Goal: Task Accomplishment & Management: Manage account settings

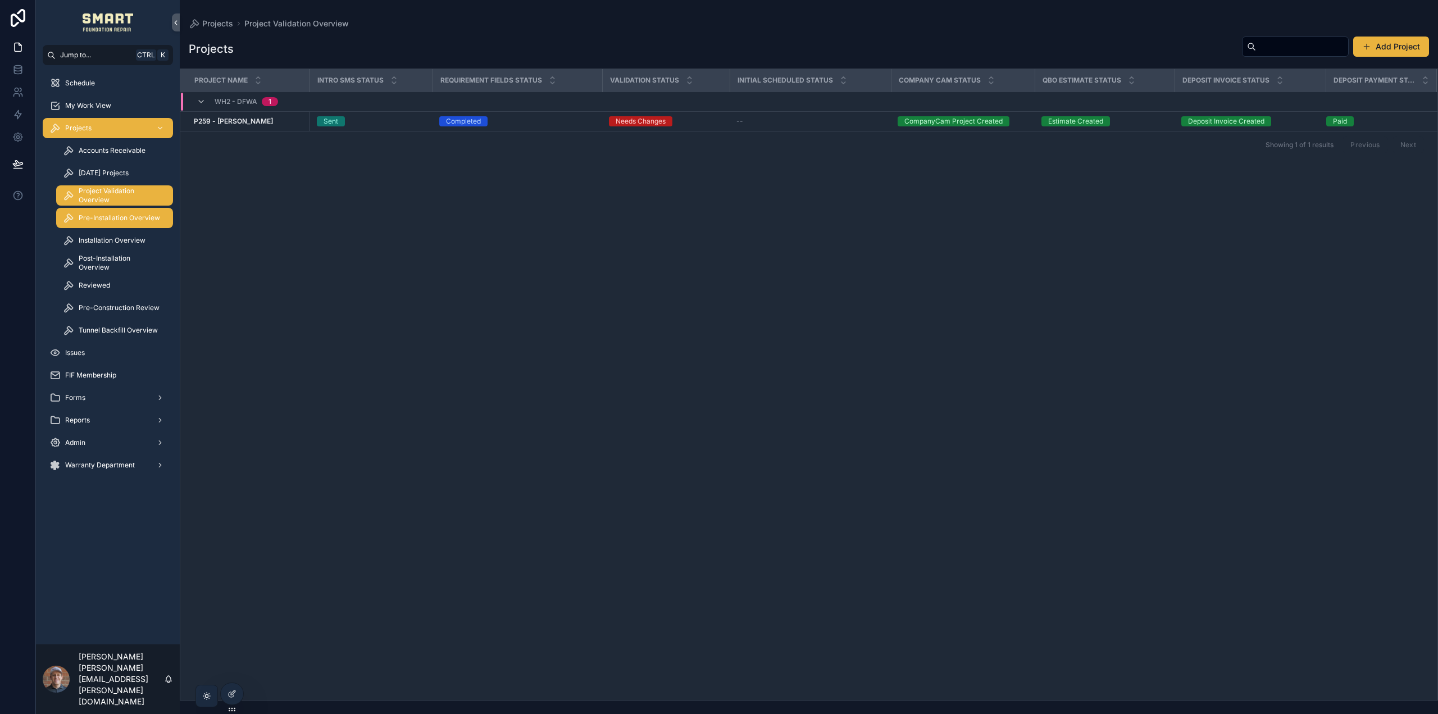
click at [111, 221] on span "Pre-Installation Overview" at bounding box center [119, 217] width 81 height 9
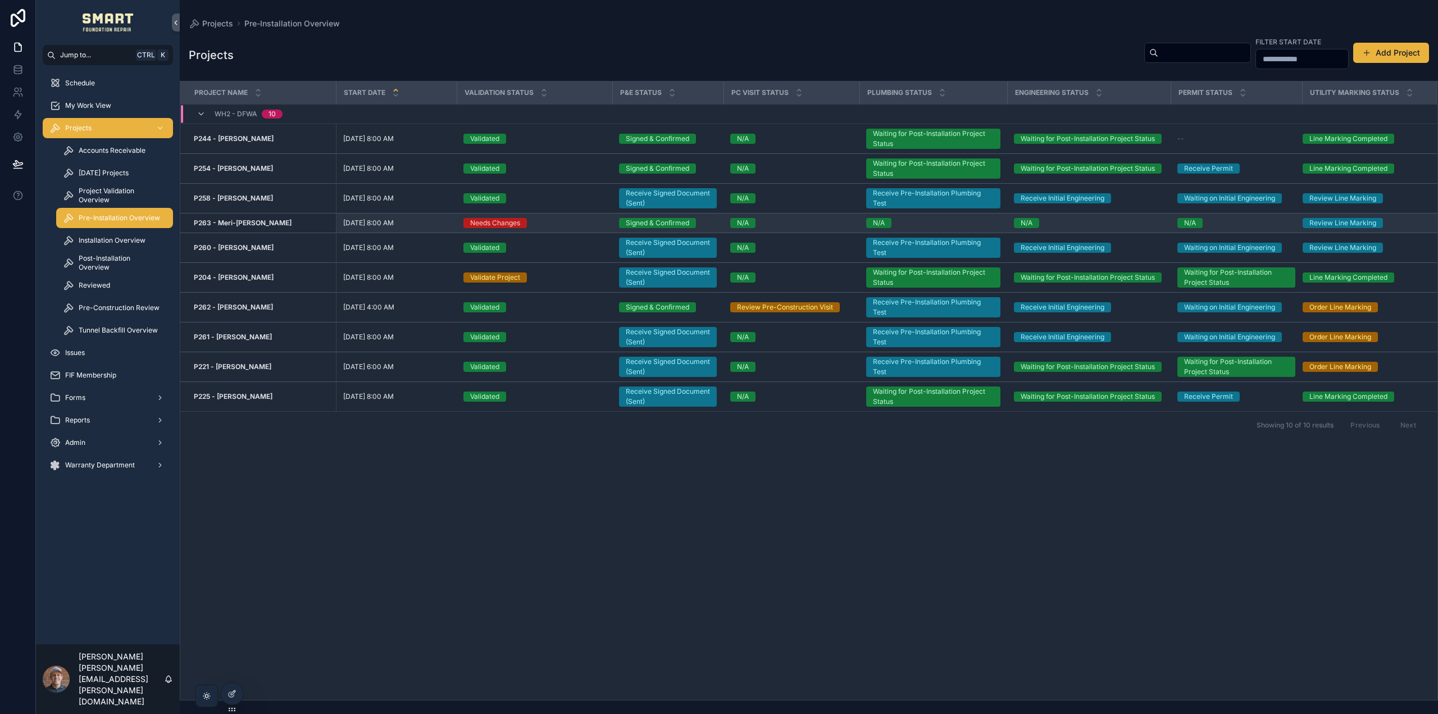
click at [234, 220] on strong "P263 - Meri-[PERSON_NAME]" at bounding box center [243, 222] width 98 height 8
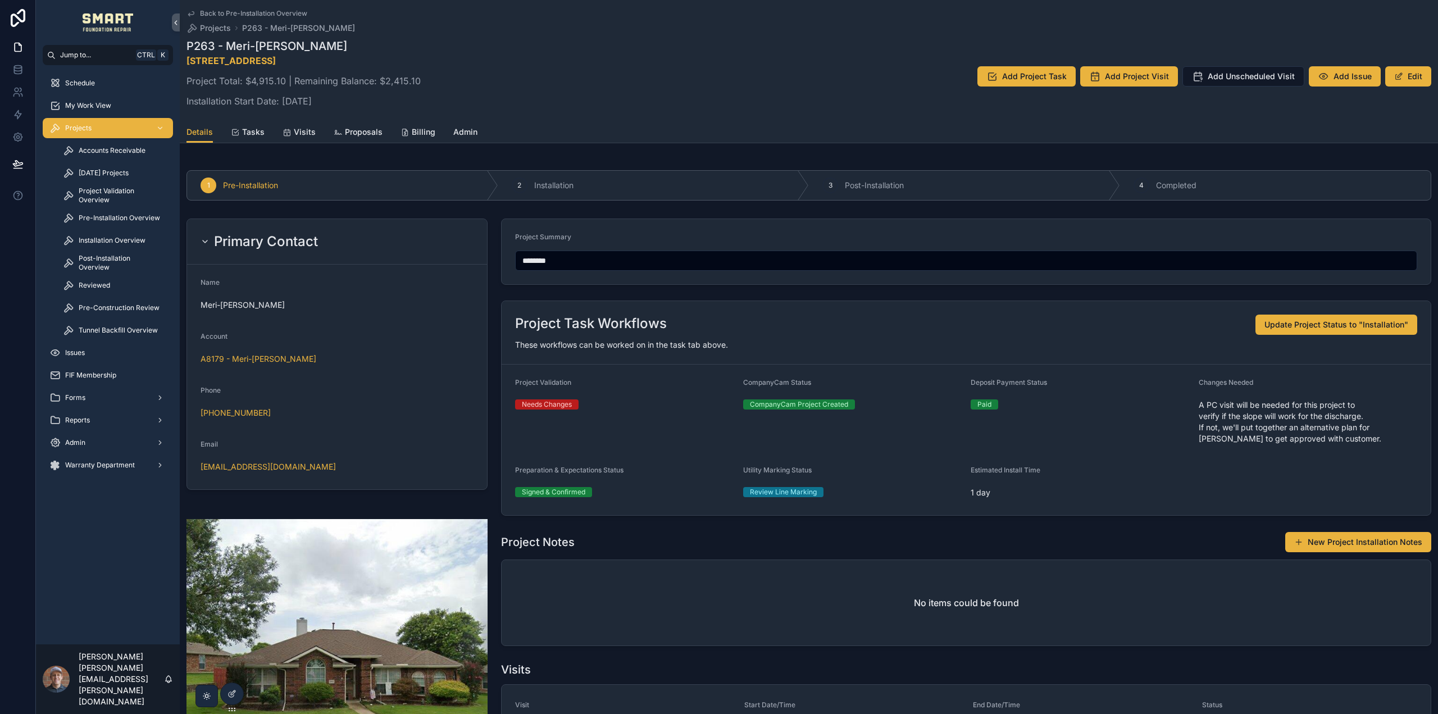
drag, startPoint x: 377, startPoint y: 62, endPoint x: 185, endPoint y: 62, distance: 191.5
click at [185, 62] on div "Back to Pre-Installation Overview Projects P263 - Meri-[PERSON_NAME] P263 - Mer…" at bounding box center [809, 71] width 1258 height 143
copy strong "[STREET_ADDRESS]"
click at [93, 128] on div "Projects" at bounding box center [107, 128] width 117 height 18
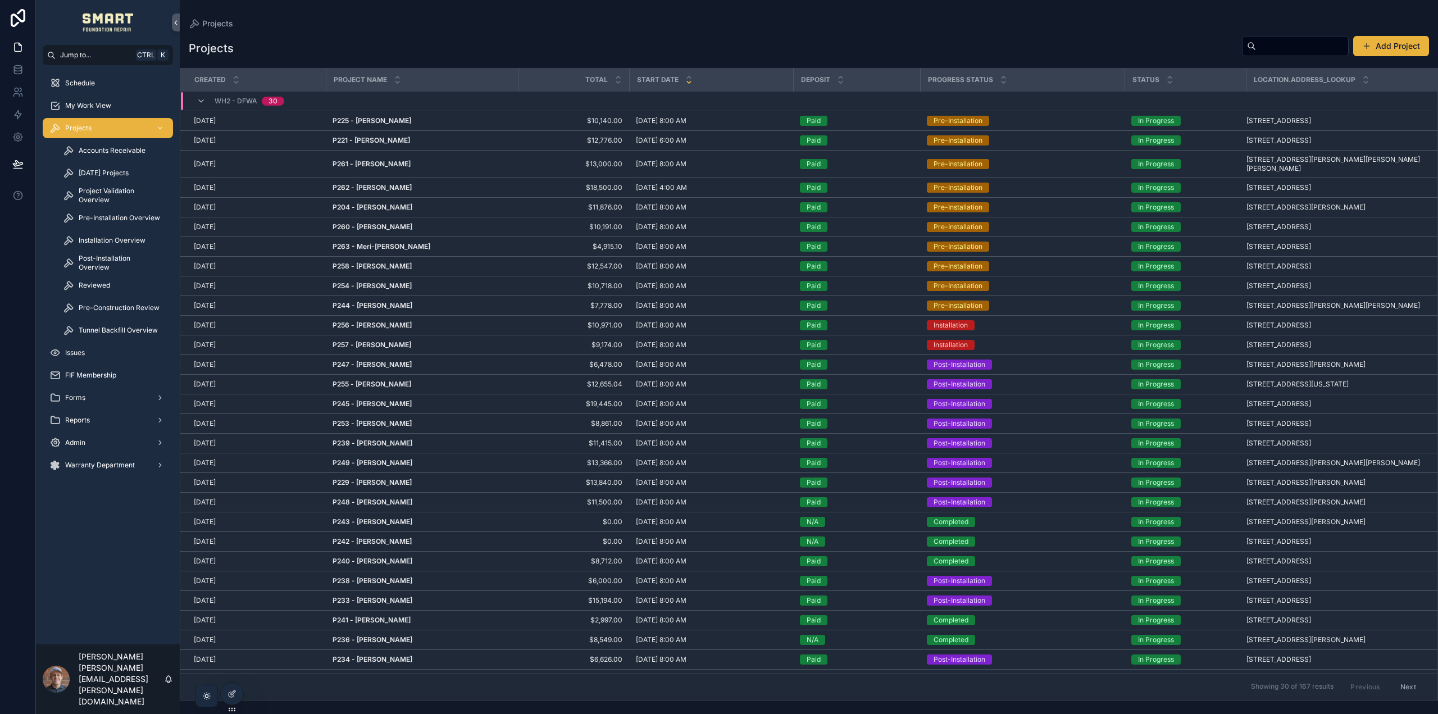
click at [1253, 38] on div "scrollable content" at bounding box center [1295, 46] width 107 height 20
click at [1256, 46] on input "scrollable content" at bounding box center [1302, 46] width 92 height 16
type input "*****"
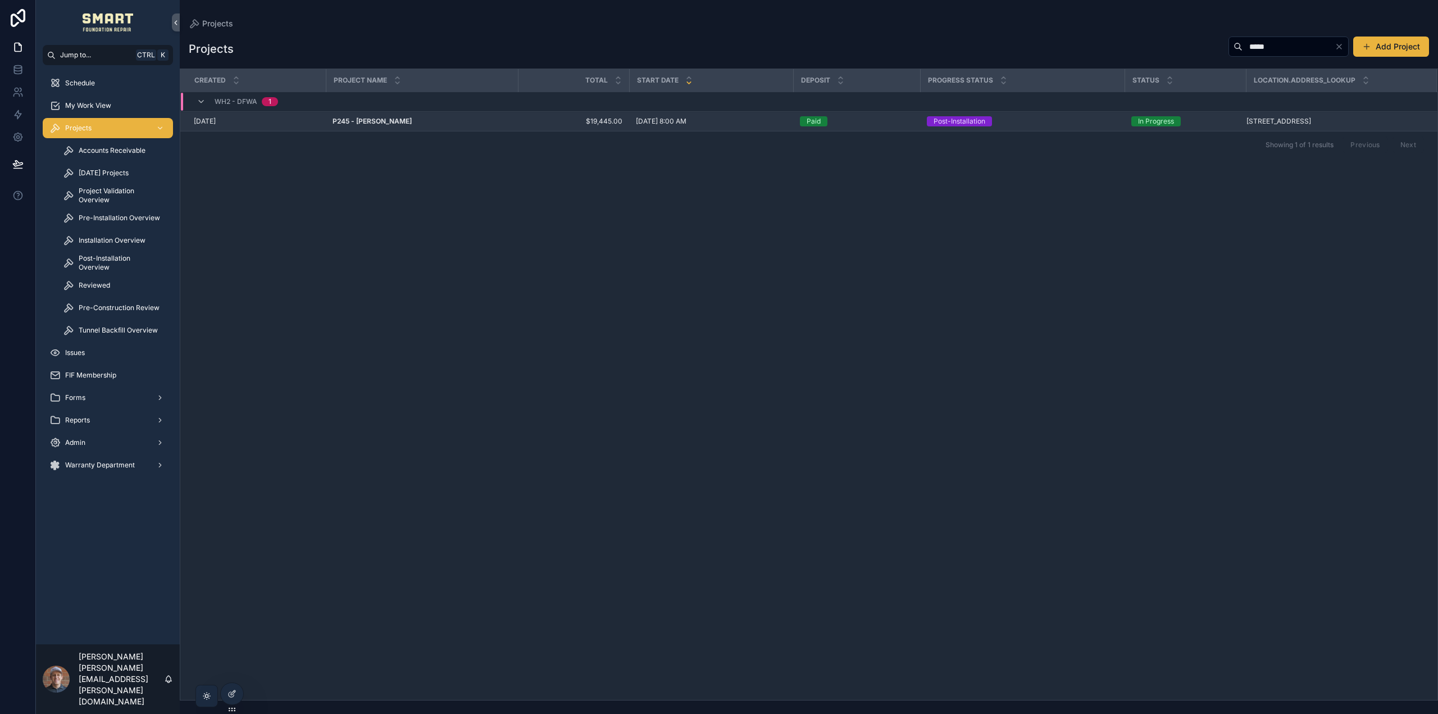
click at [310, 124] on div "[DATE]" at bounding box center [256, 121] width 125 height 9
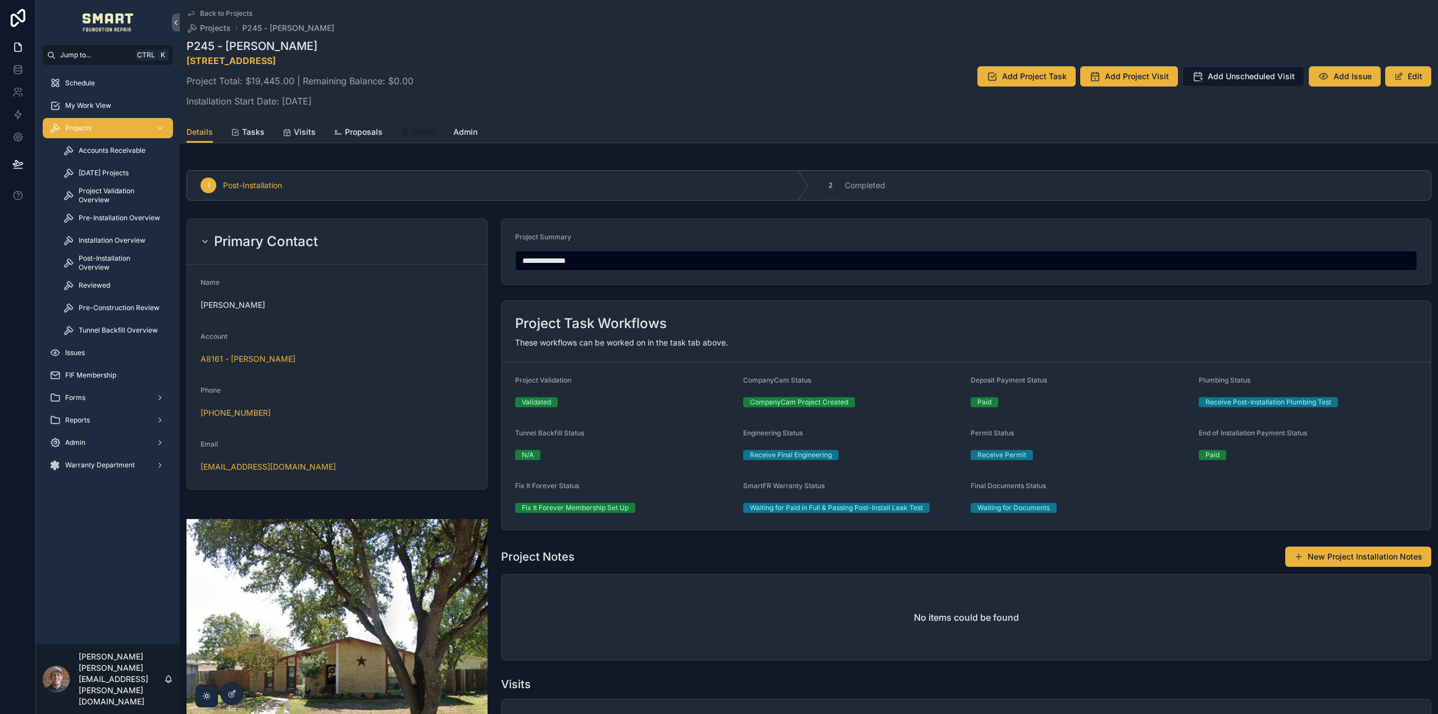
click at [406, 134] on icon "scrollable content" at bounding box center [404, 132] width 9 height 9
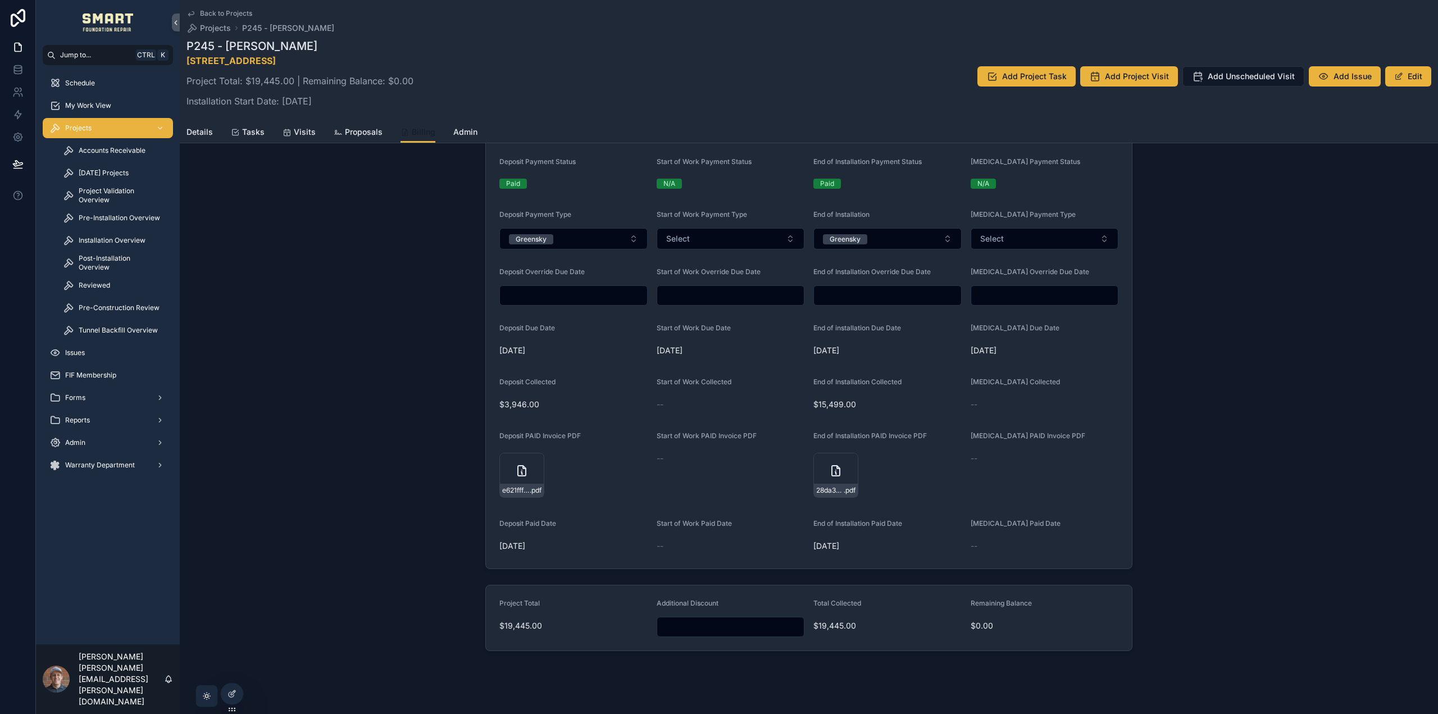
scroll to position [380, 0]
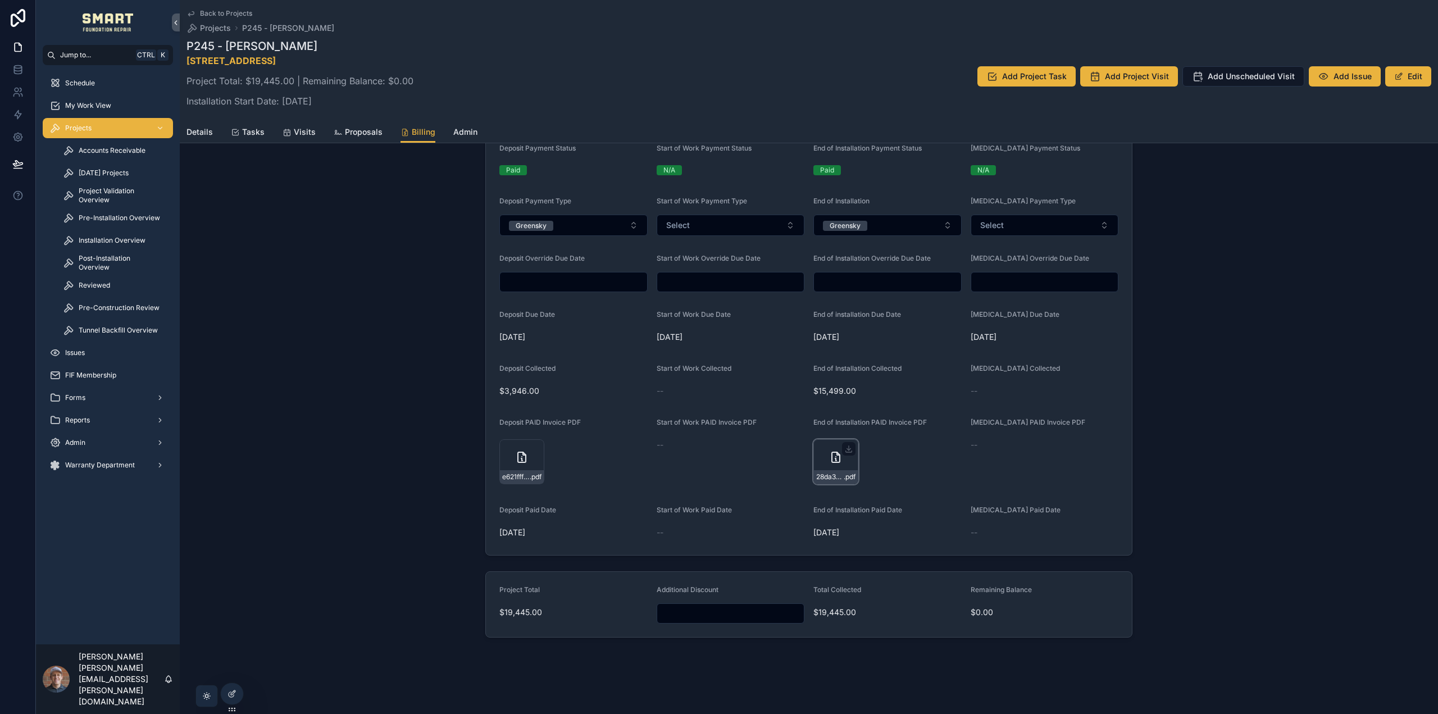
click at [829, 459] on icon "scrollable content" at bounding box center [835, 456] width 13 height 13
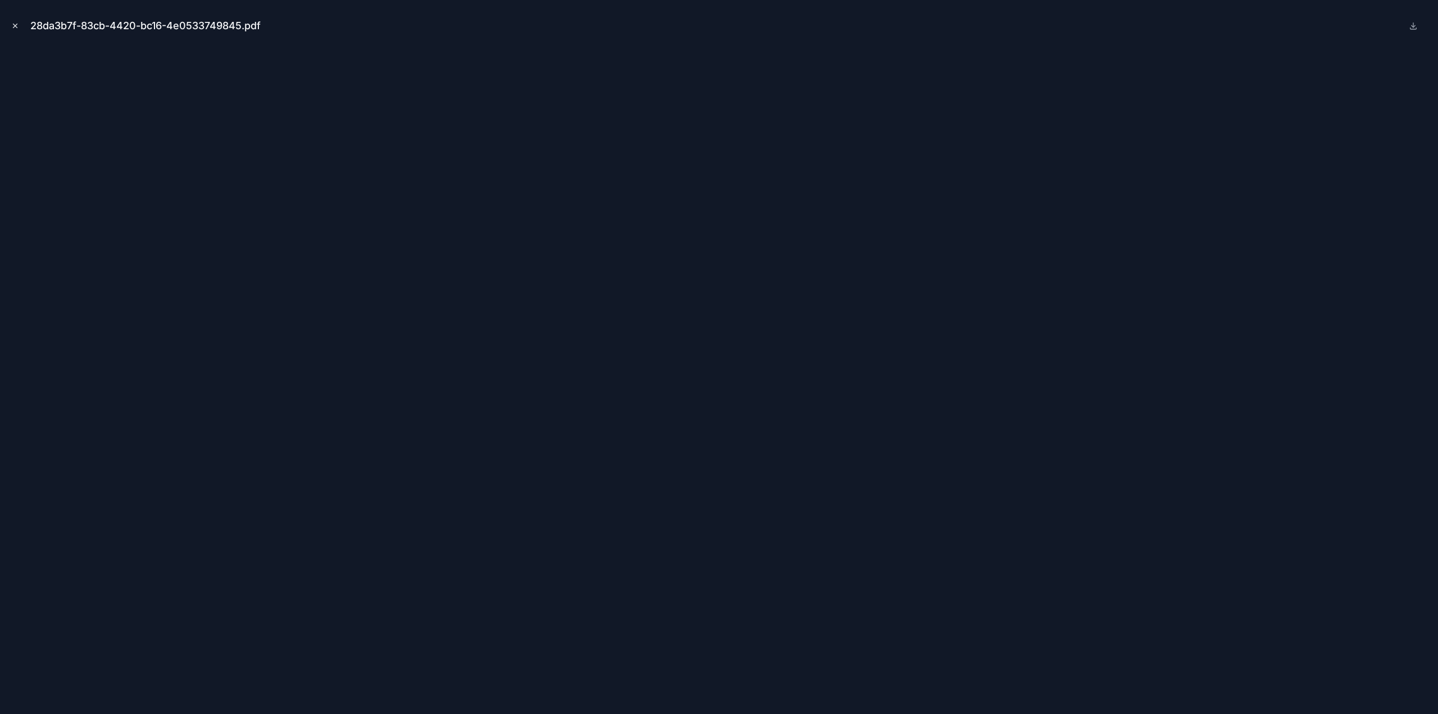
click at [12, 23] on icon "Close modal" at bounding box center [15, 26] width 8 height 8
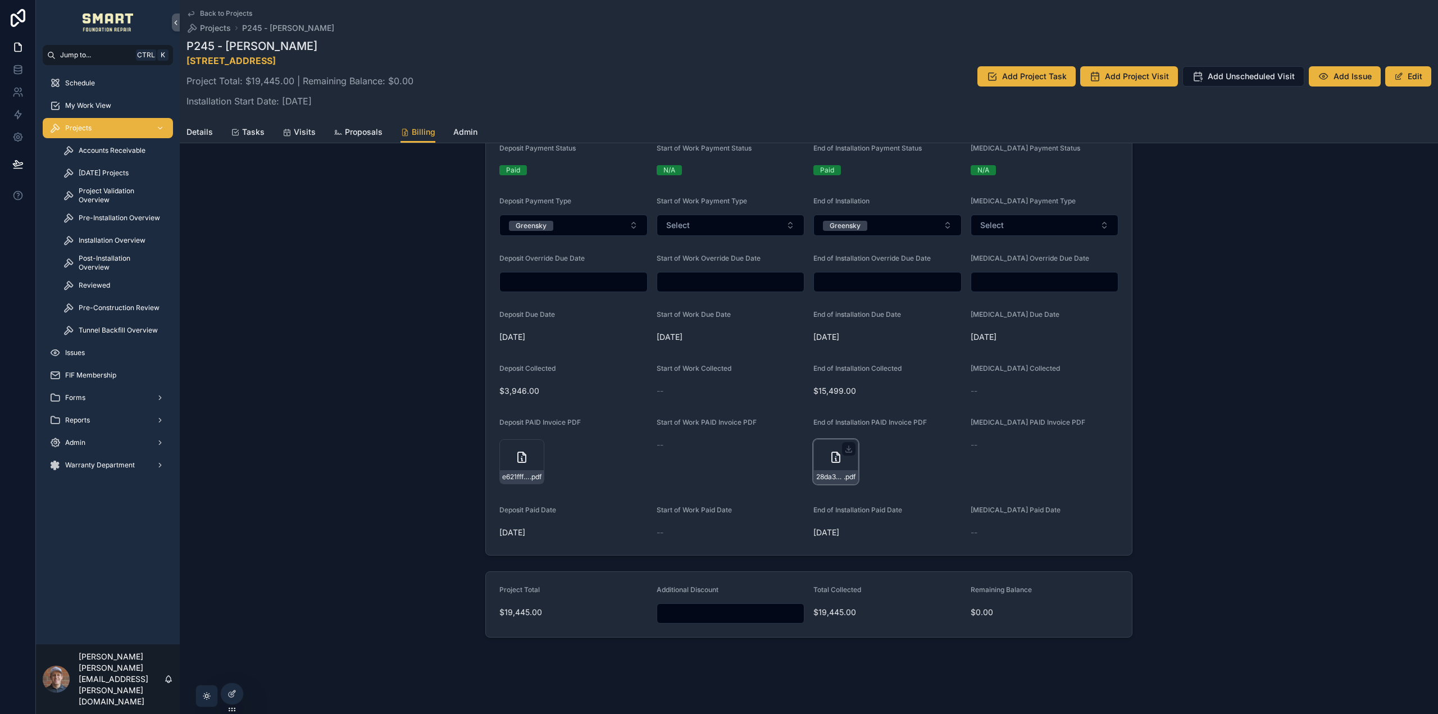
click at [829, 463] on icon "scrollable content" at bounding box center [835, 456] width 13 height 13
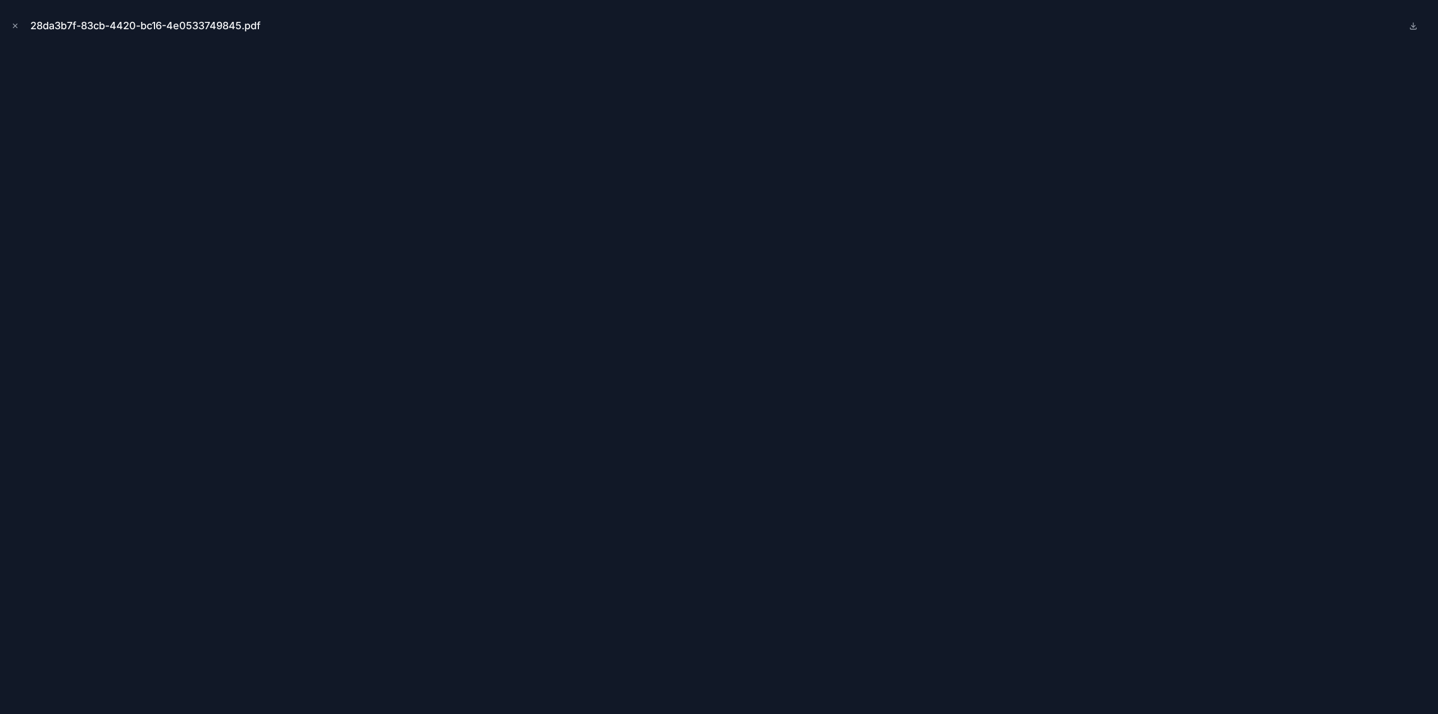
click at [17, 28] on icon "Close modal" at bounding box center [15, 26] width 8 height 8
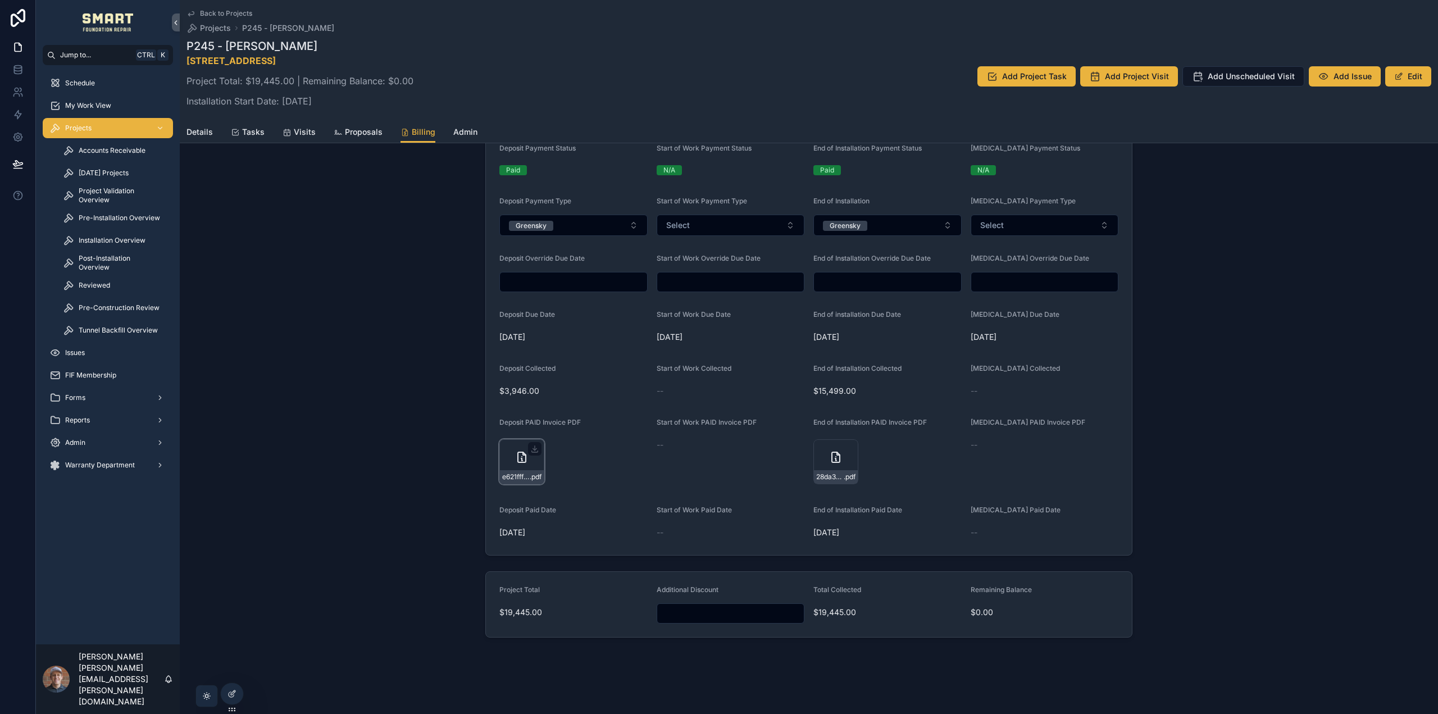
click at [523, 459] on icon "scrollable content" at bounding box center [522, 457] width 8 height 10
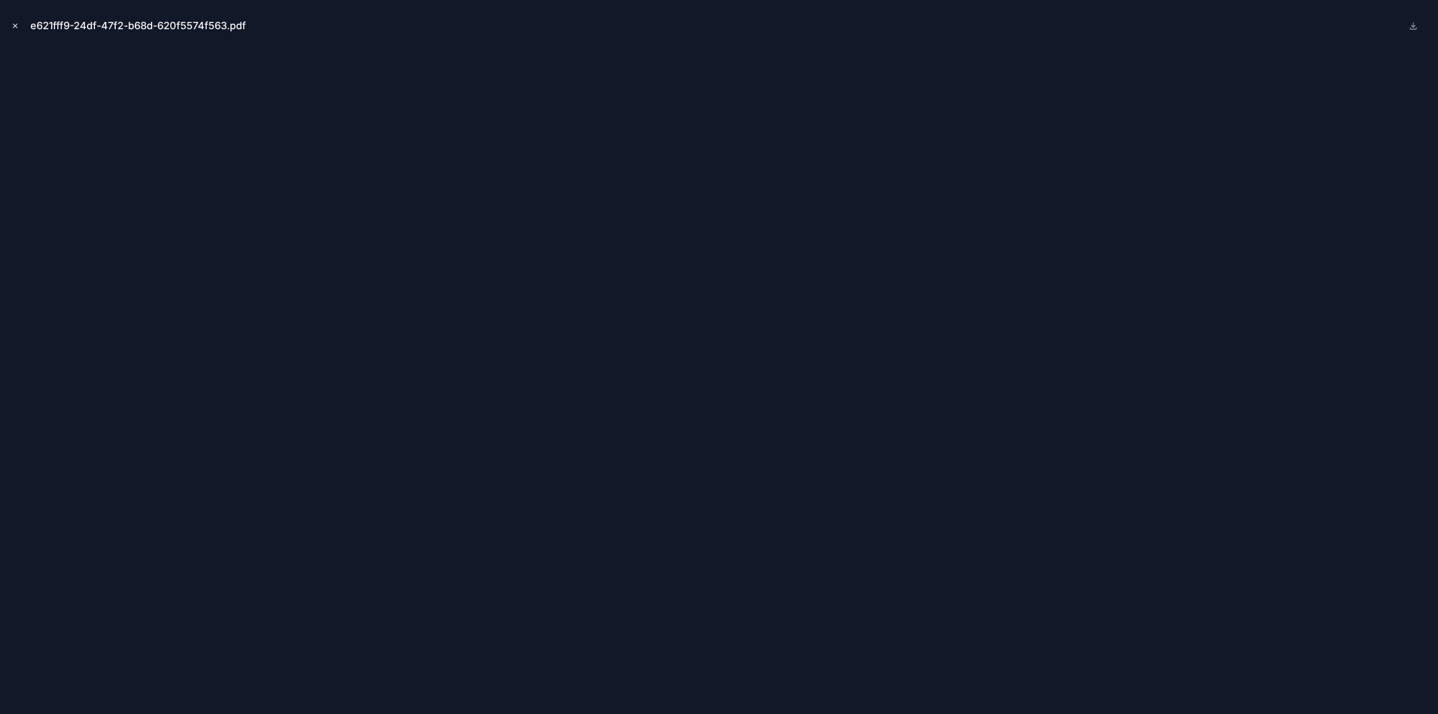
click at [13, 22] on icon "Close modal" at bounding box center [15, 26] width 8 height 8
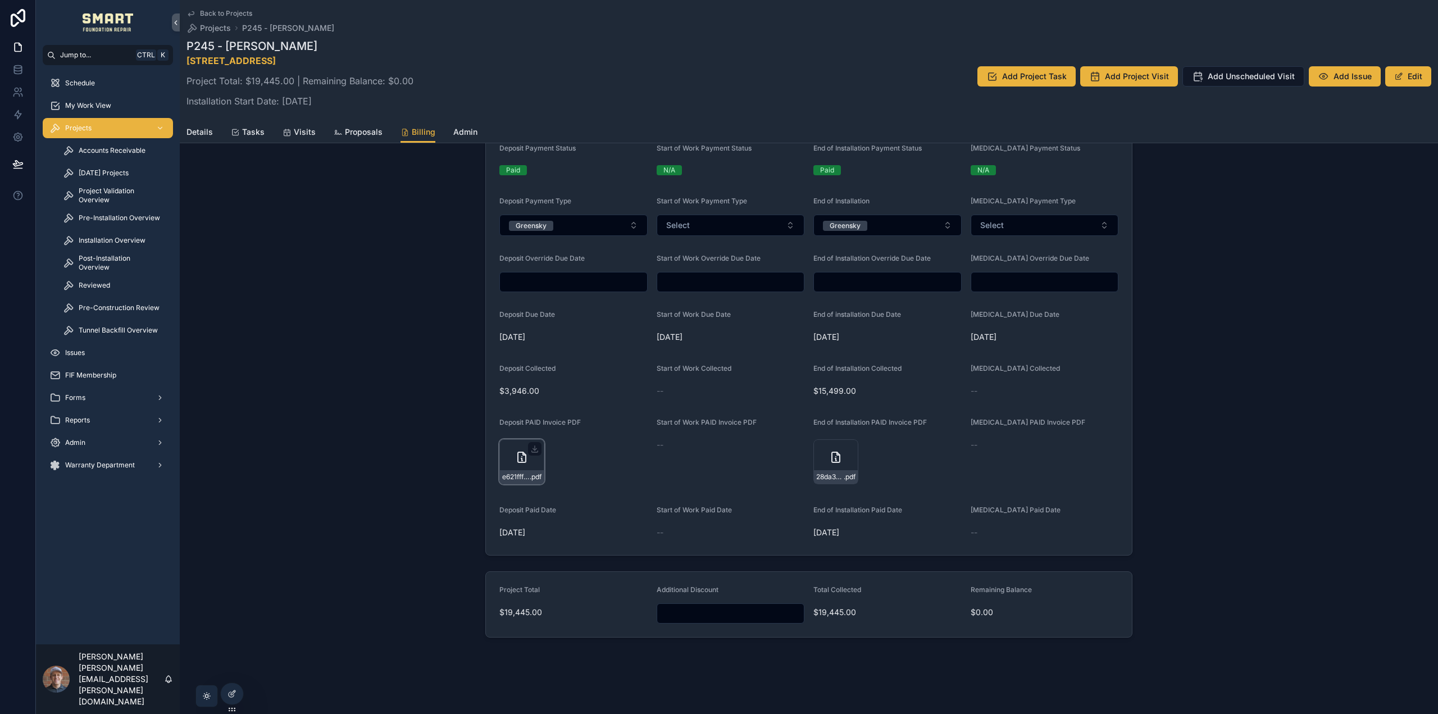
click at [522, 457] on icon "scrollable content" at bounding box center [522, 457] width 0 height 0
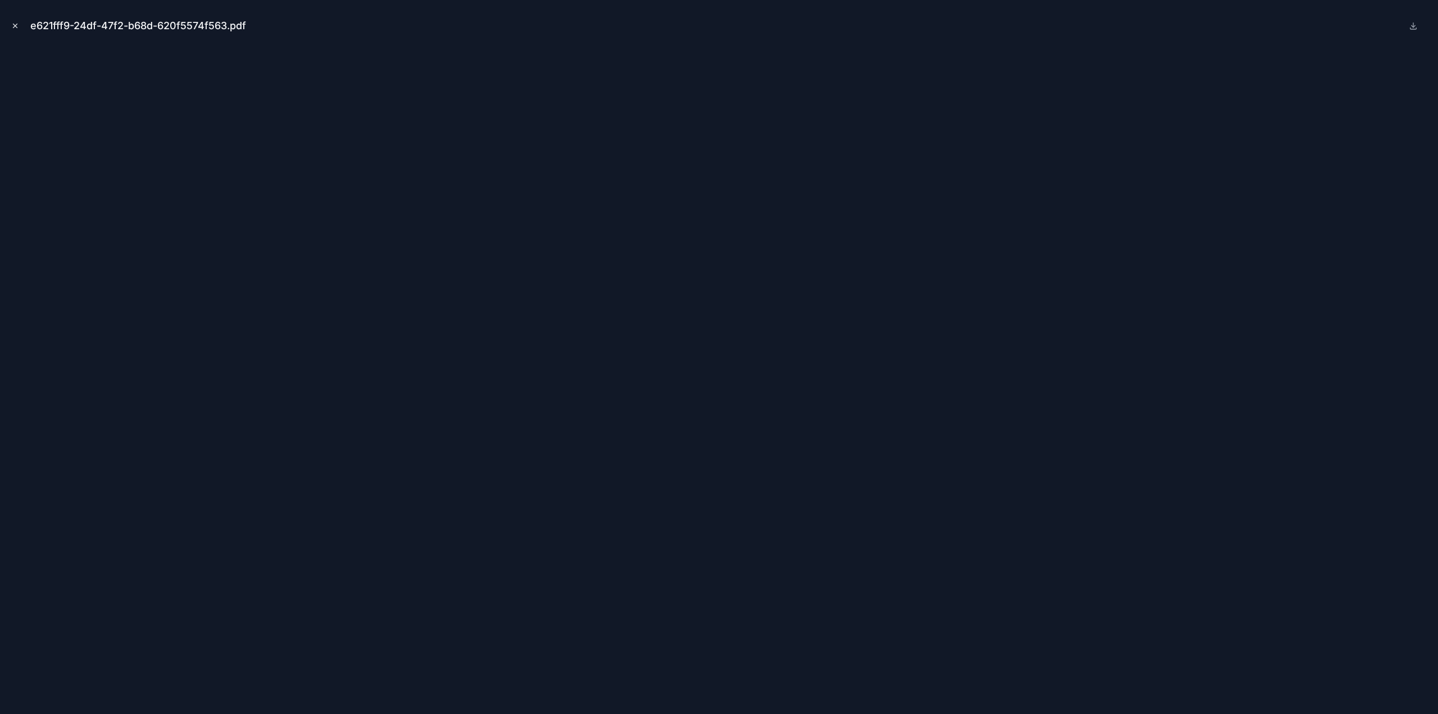
click at [15, 24] on icon "Close modal" at bounding box center [15, 26] width 8 height 8
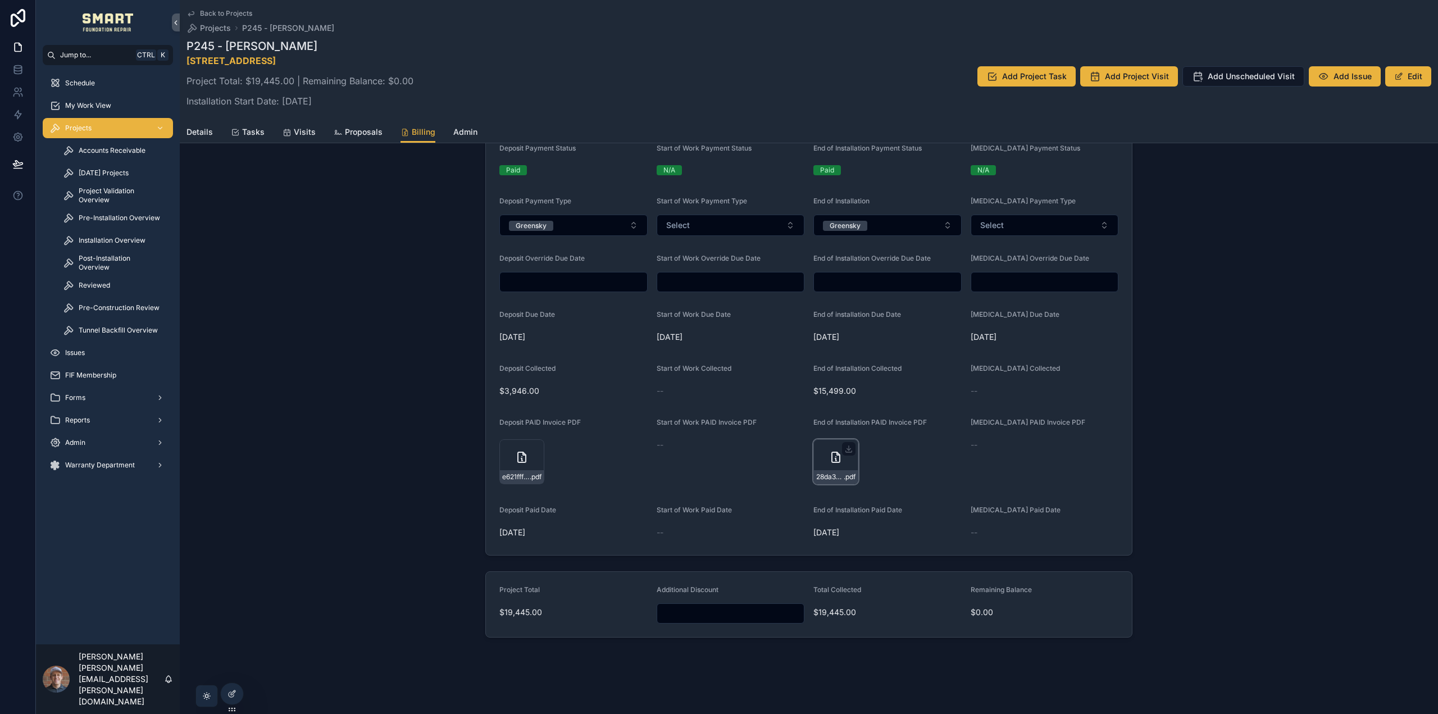
click at [822, 459] on div "28da3b7f-83cb-4420-bc16-4e0533749845 .pdf" at bounding box center [835, 461] width 45 height 45
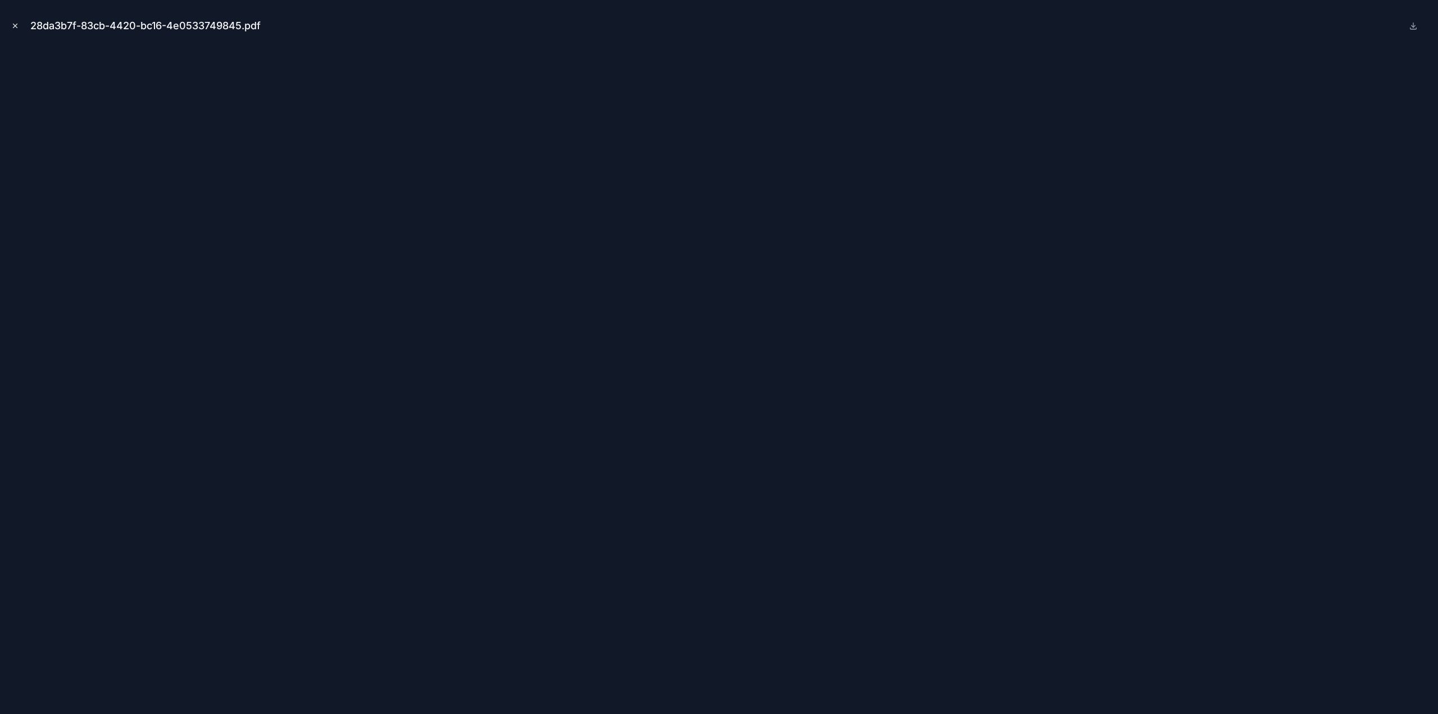
click at [15, 24] on icon "Close modal" at bounding box center [15, 26] width 8 height 8
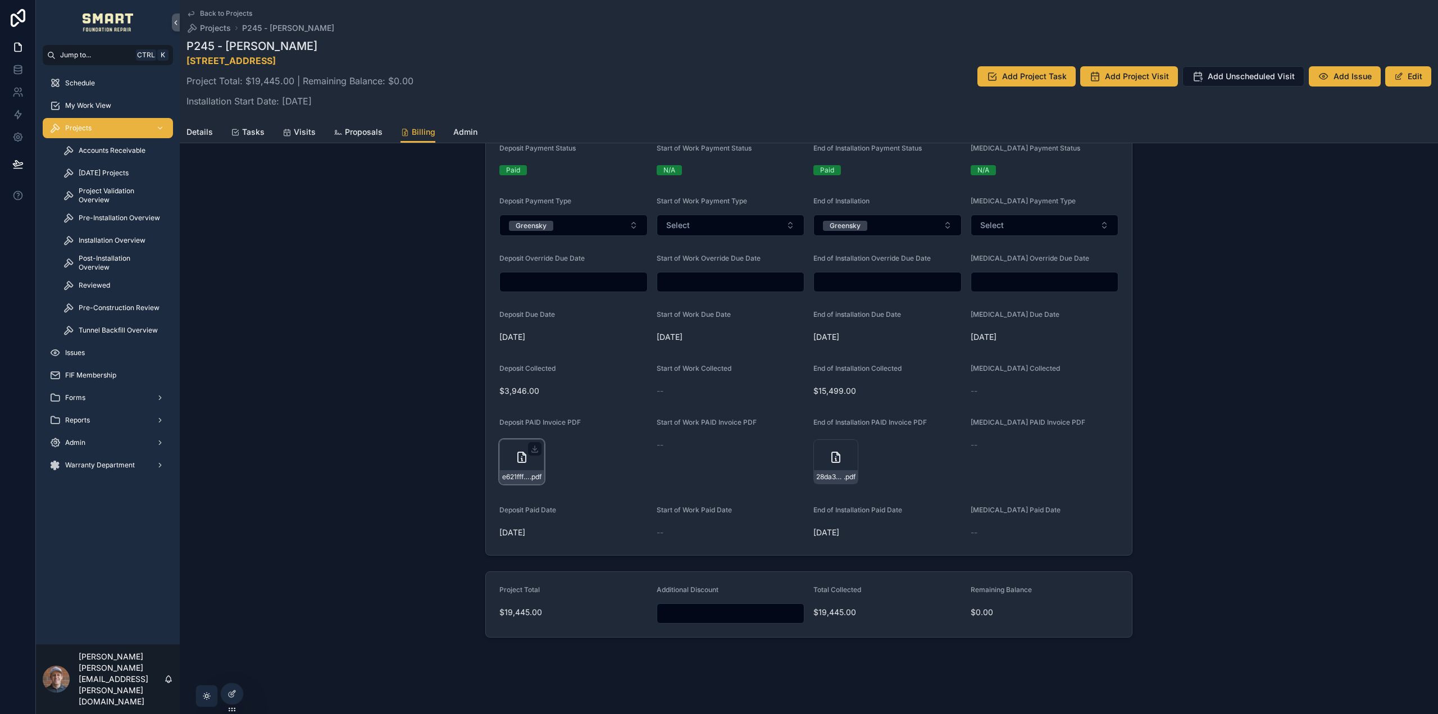
click at [513, 464] on div "e621fff9-24df-47f2-b68d-620f5574f563 .pdf" at bounding box center [521, 461] width 45 height 45
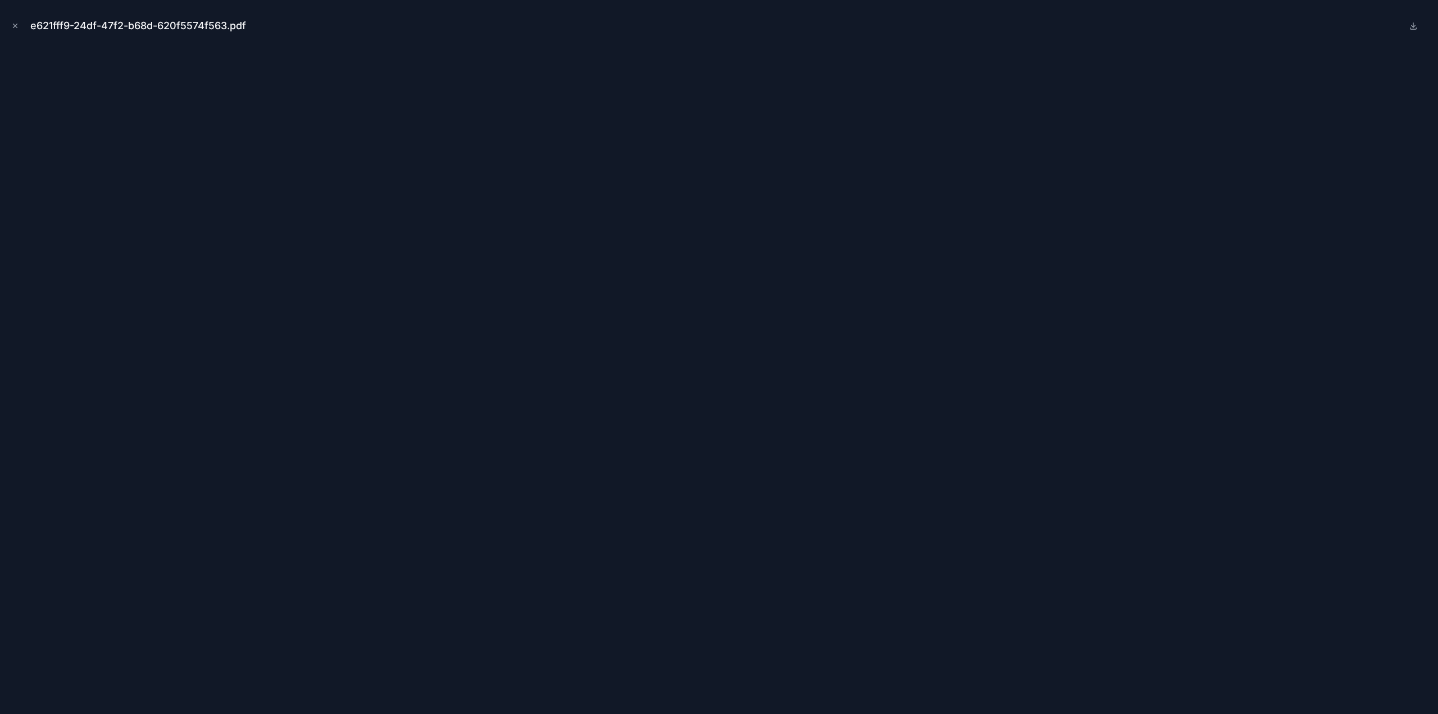
click at [13, 26] on icon "Close modal" at bounding box center [15, 26] width 8 height 8
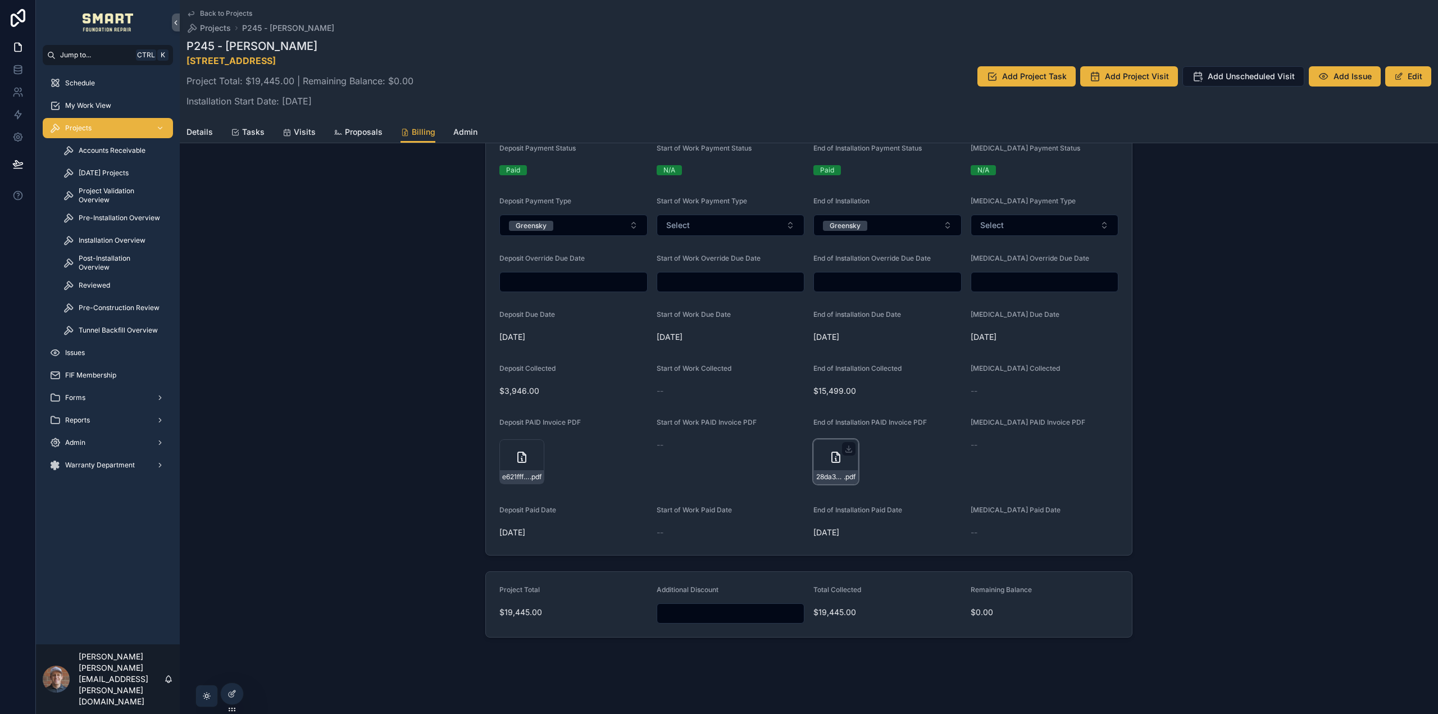
click at [825, 462] on div "28da3b7f-83cb-4420-bc16-4e0533749845 .pdf" at bounding box center [835, 461] width 45 height 45
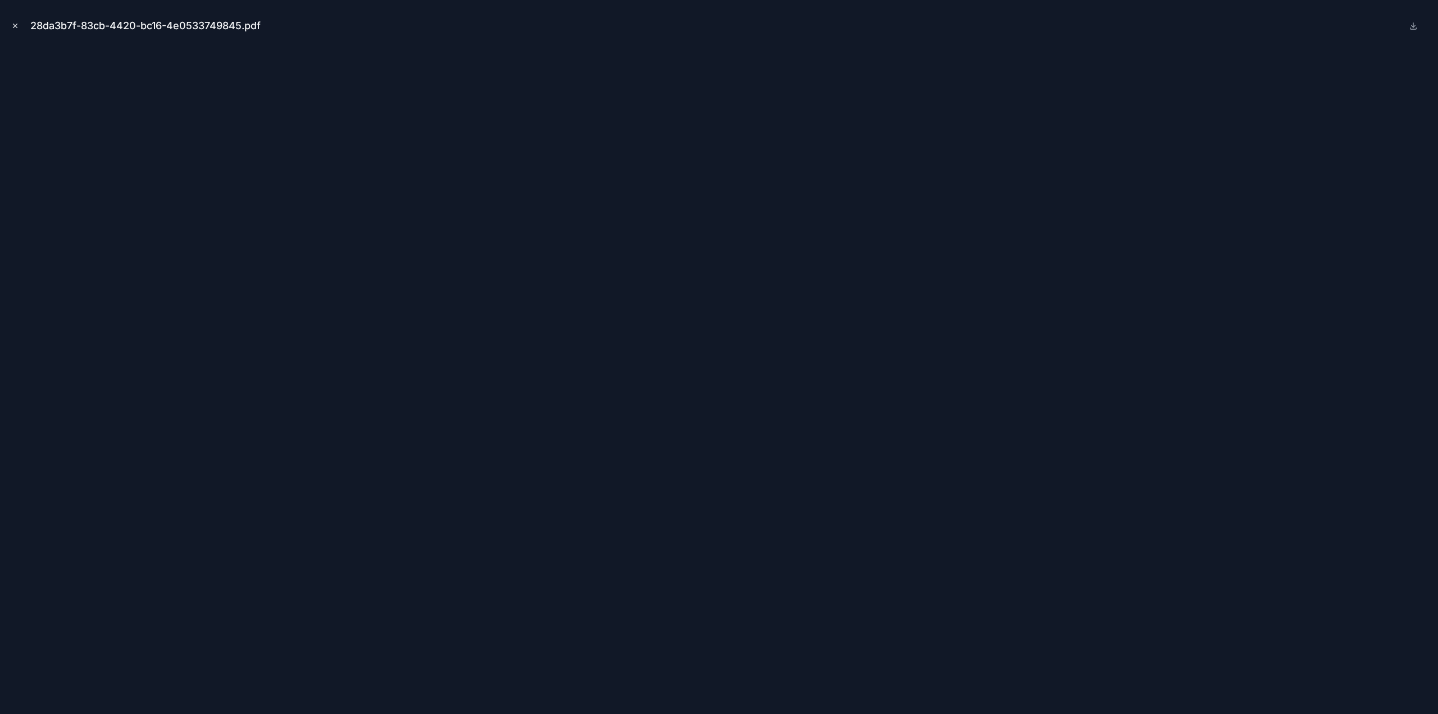
click at [15, 24] on icon "Close modal" at bounding box center [15, 26] width 8 height 8
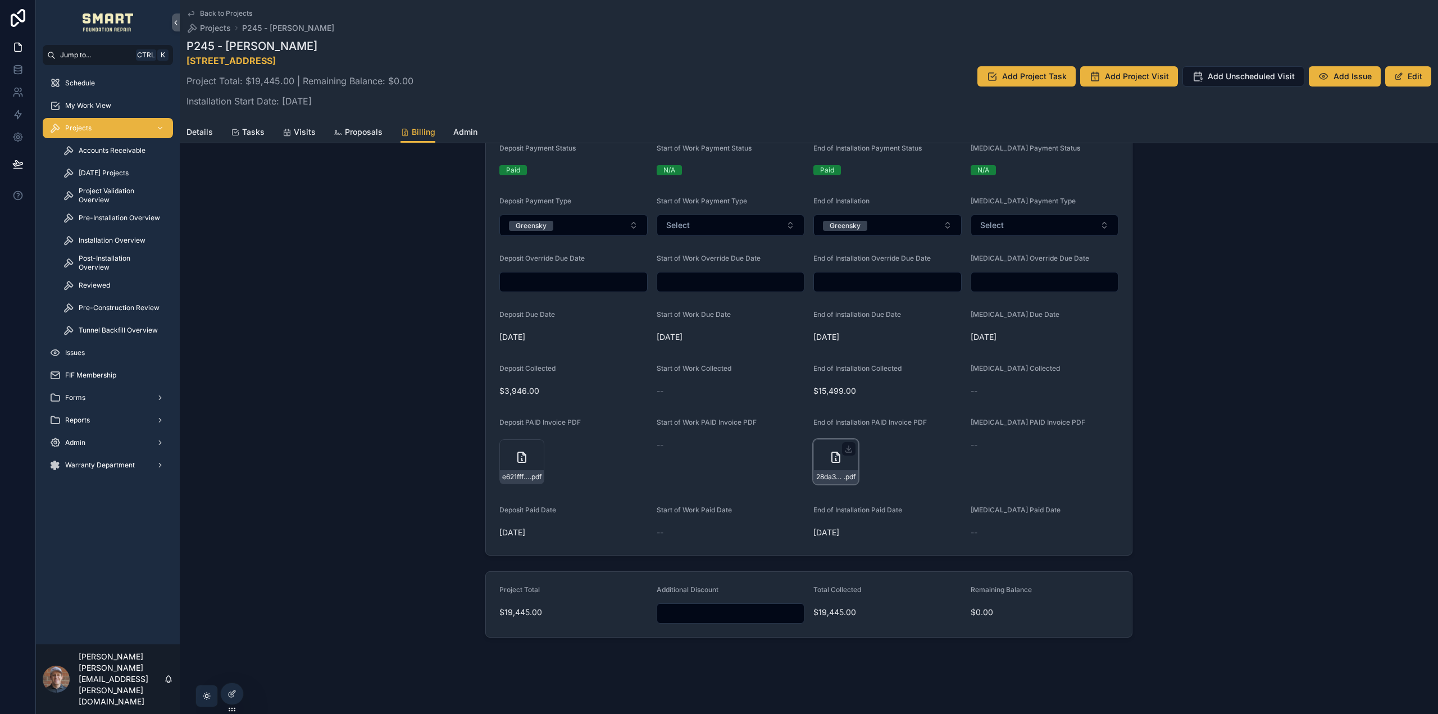
click at [832, 465] on div "28da3b7f-83cb-4420-bc16-4e0533749845 .pdf" at bounding box center [835, 461] width 45 height 45
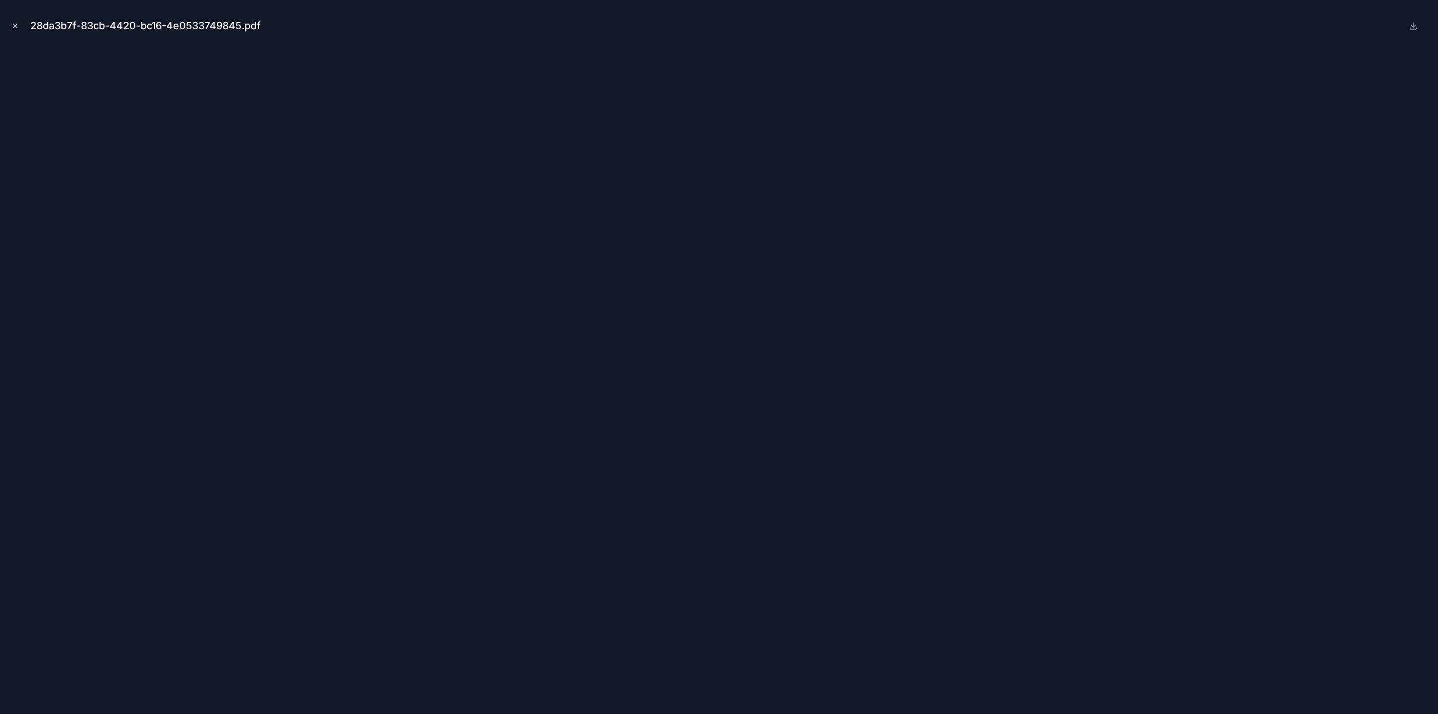
click at [13, 23] on icon "Close modal" at bounding box center [15, 26] width 8 height 8
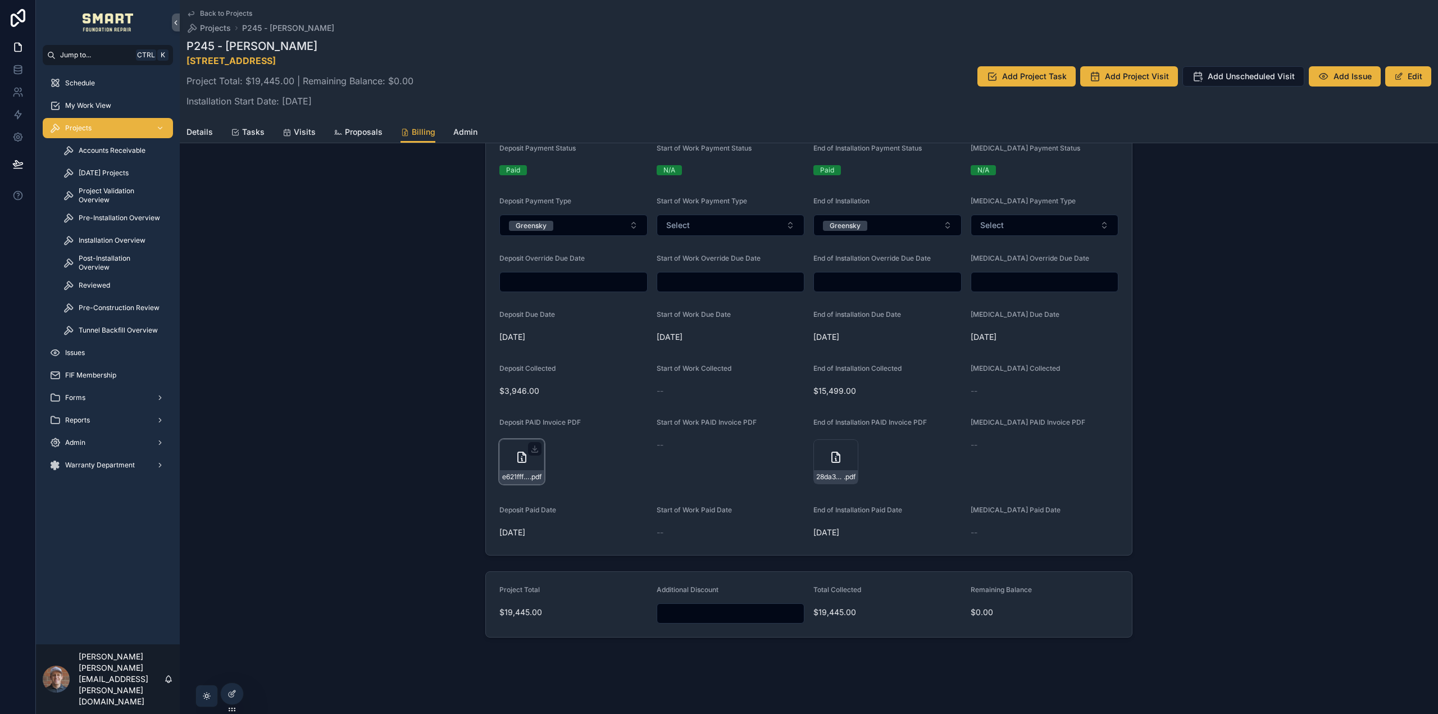
click at [506, 457] on div "e621fff9-24df-47f2-b68d-620f5574f563 .pdf" at bounding box center [521, 461] width 45 height 45
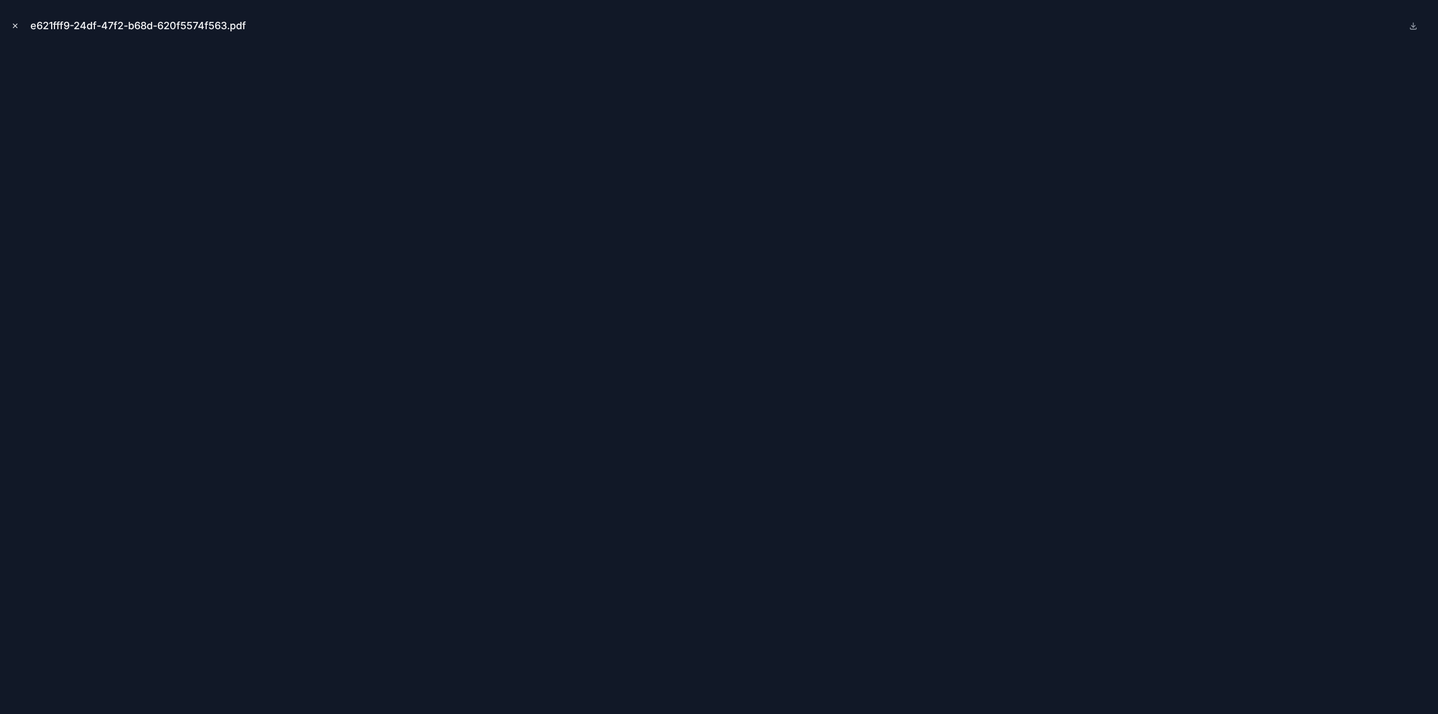
click at [13, 26] on icon "Close modal" at bounding box center [15, 26] width 8 height 8
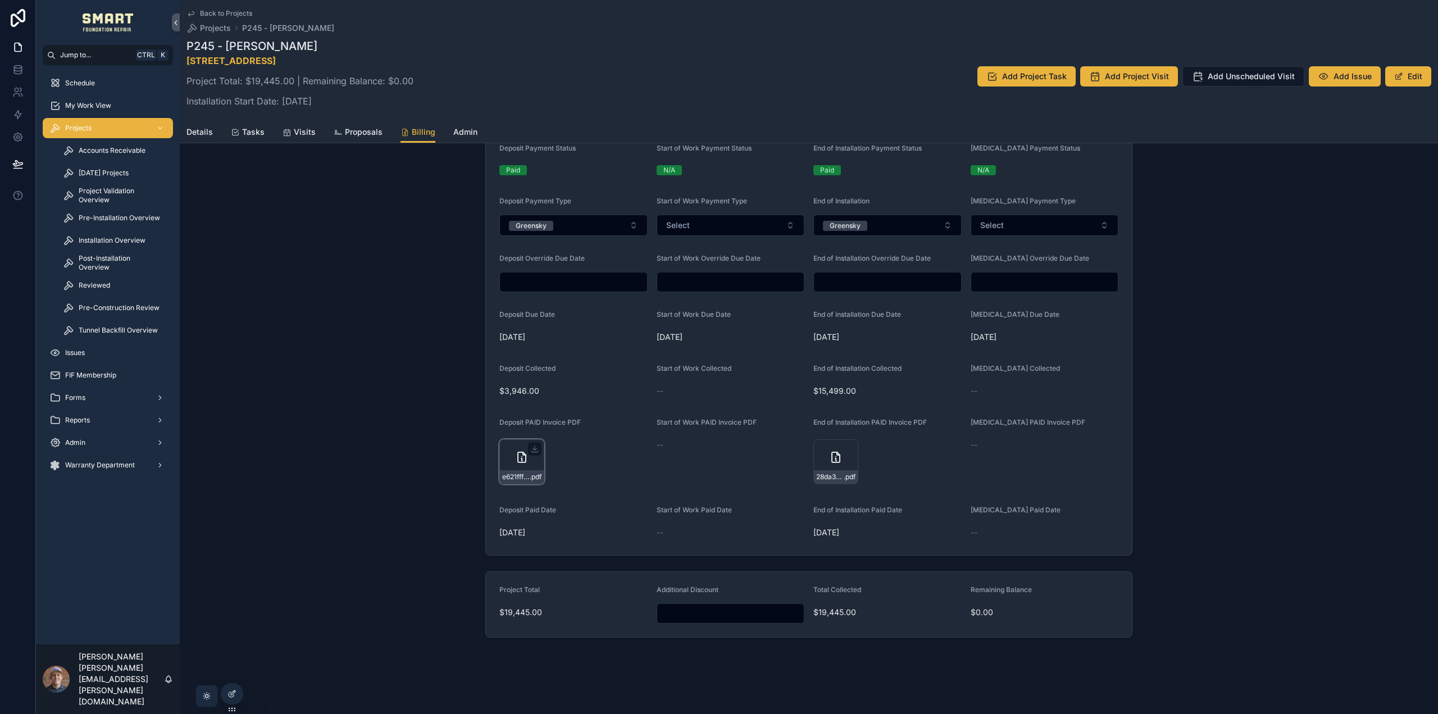
click at [504, 453] on div "e621fff9-24df-47f2-b68d-620f5574f563 .pdf" at bounding box center [521, 461] width 45 height 45
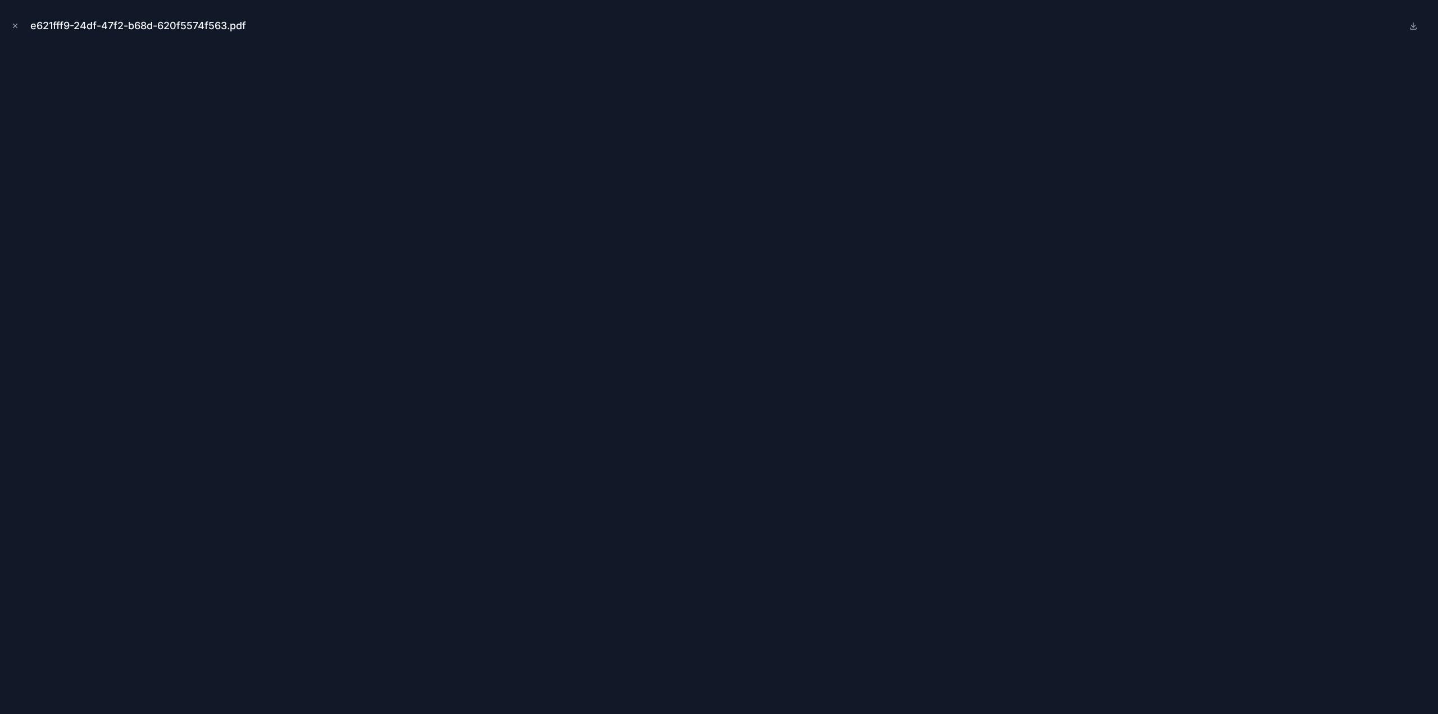
click at [15, 27] on icon "Close modal" at bounding box center [15, 26] width 8 height 8
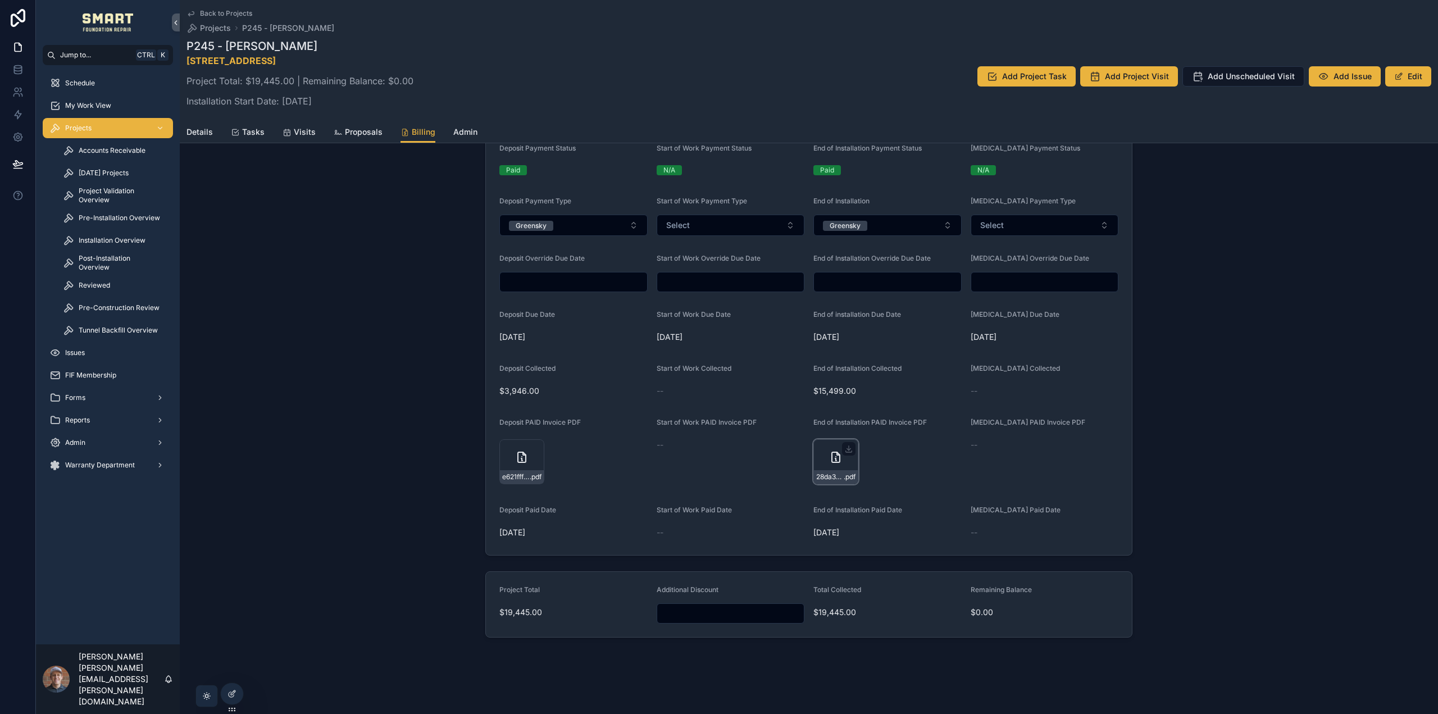
click at [828, 466] on div "28da3b7f-83cb-4420-bc16-4e0533749845 .pdf" at bounding box center [835, 461] width 45 height 45
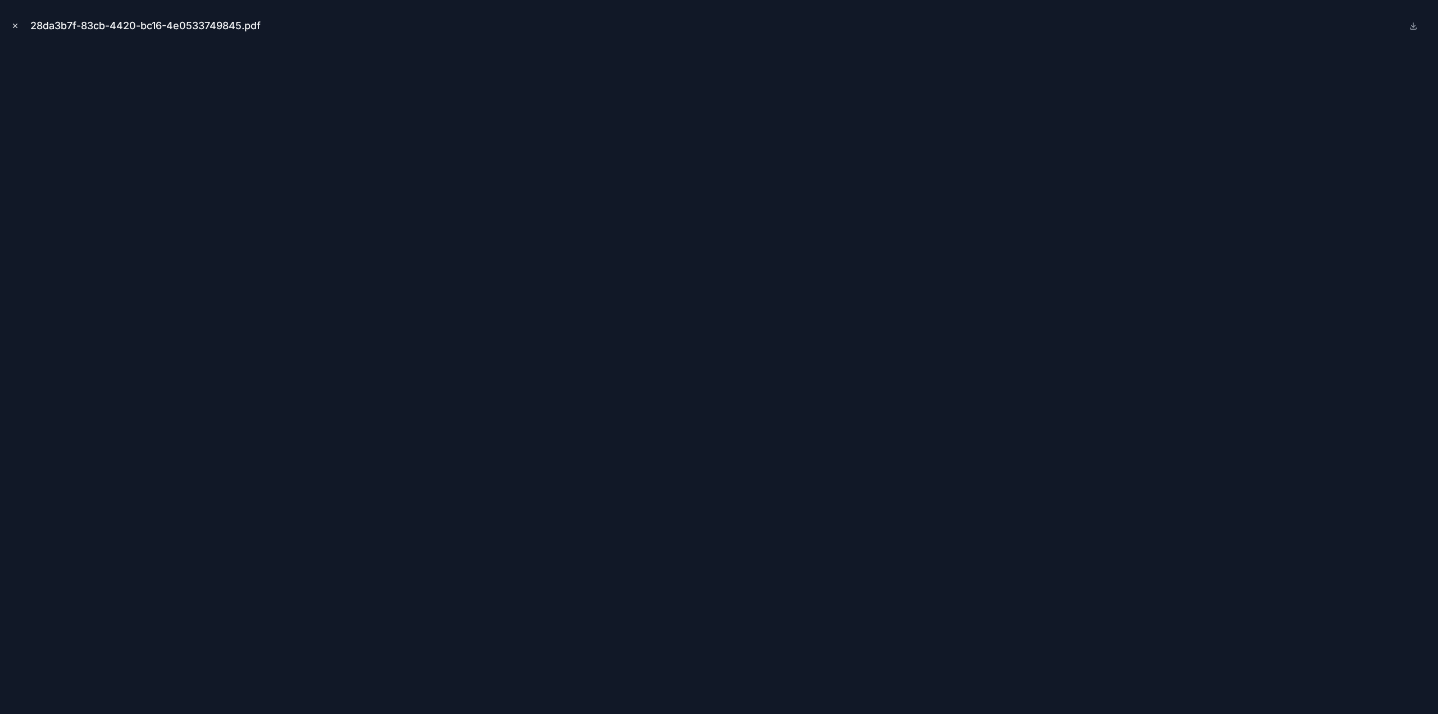
click at [16, 23] on icon "Close modal" at bounding box center [15, 26] width 8 height 8
click at [12, 24] on icon "Close modal" at bounding box center [15, 26] width 8 height 8
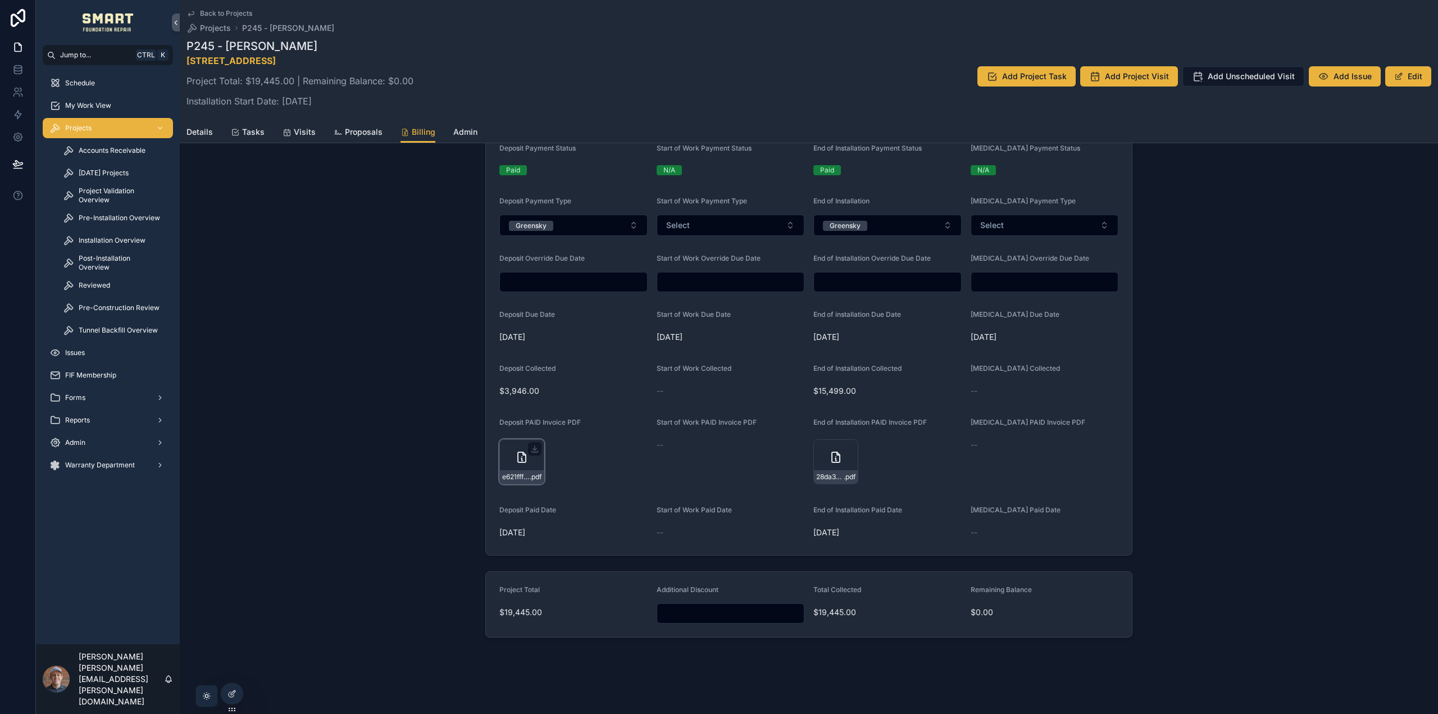
click at [520, 462] on icon "scrollable content" at bounding box center [522, 457] width 8 height 10
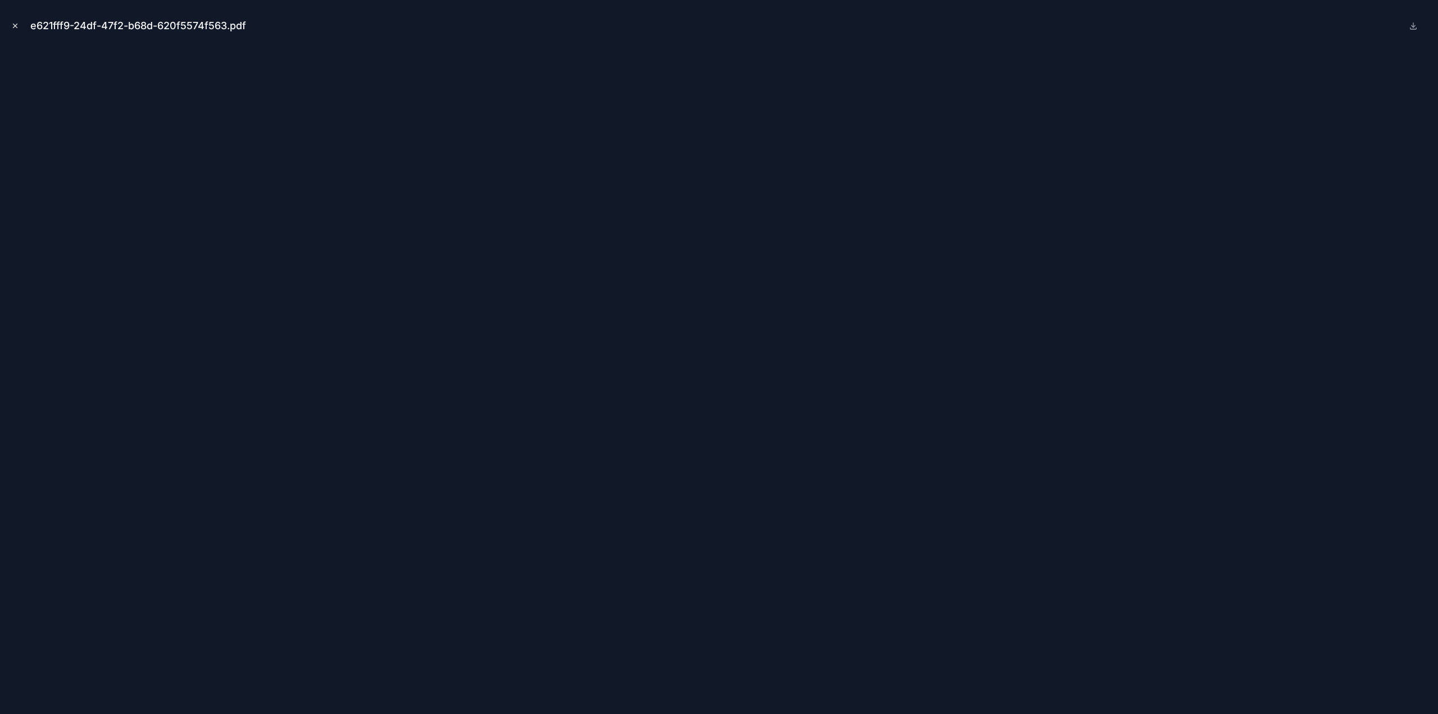
click at [17, 21] on button "Close modal" at bounding box center [15, 26] width 12 height 12
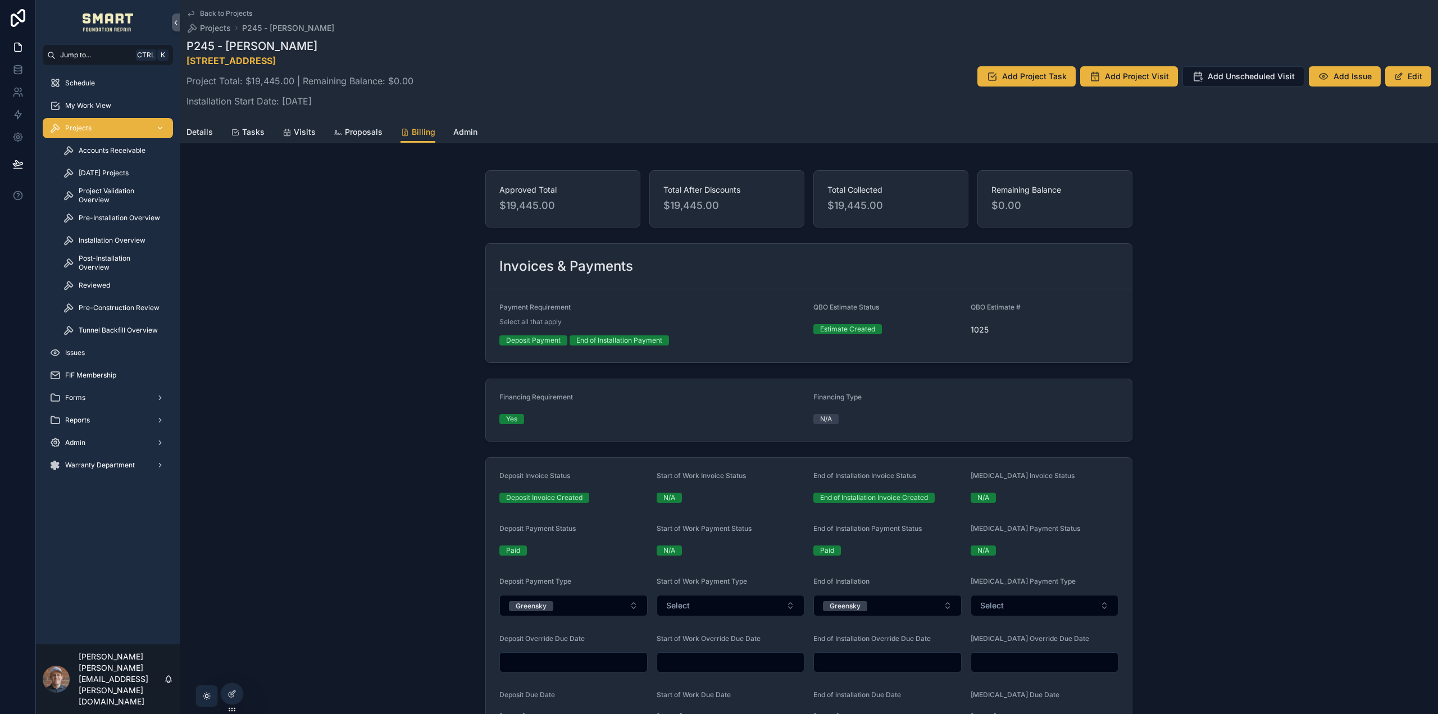
click at [78, 120] on div "Projects" at bounding box center [107, 128] width 117 height 18
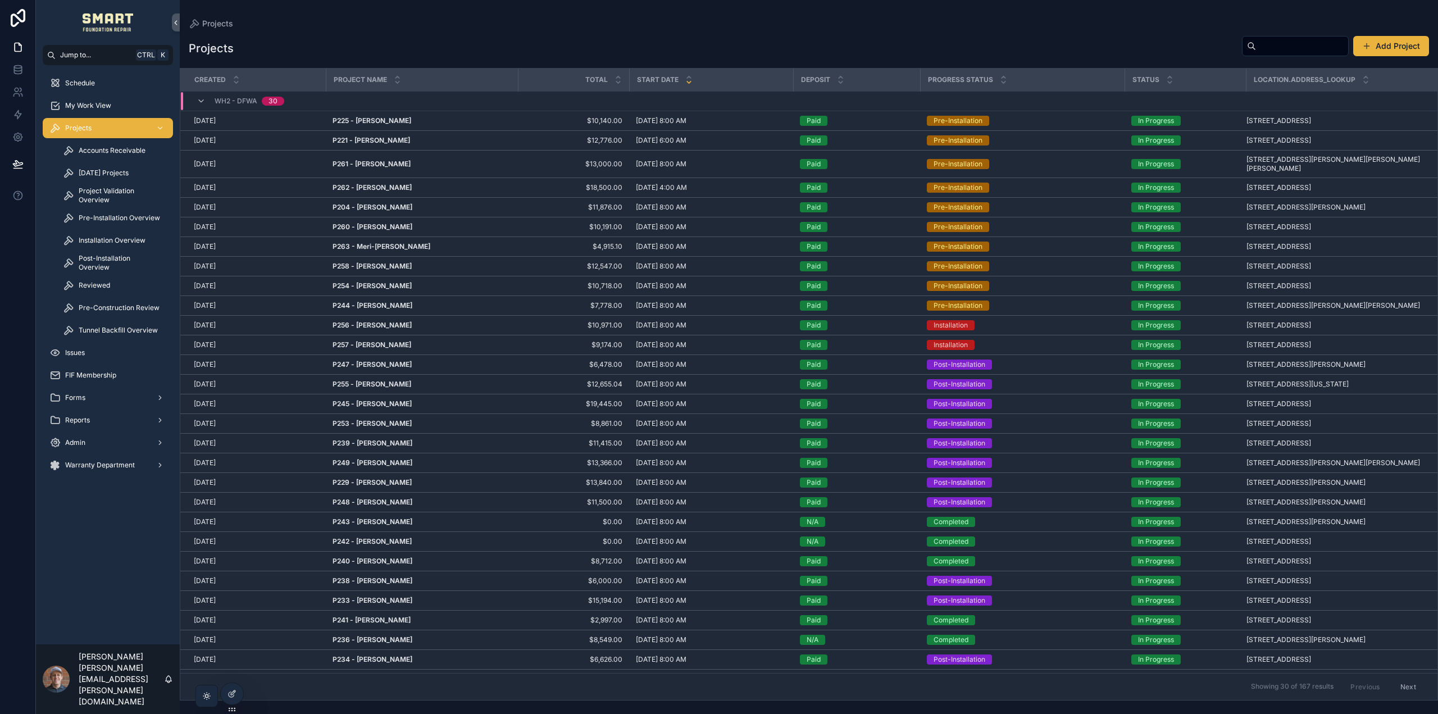
click at [1262, 47] on input "scrollable content" at bounding box center [1302, 46] width 92 height 16
type input "****"
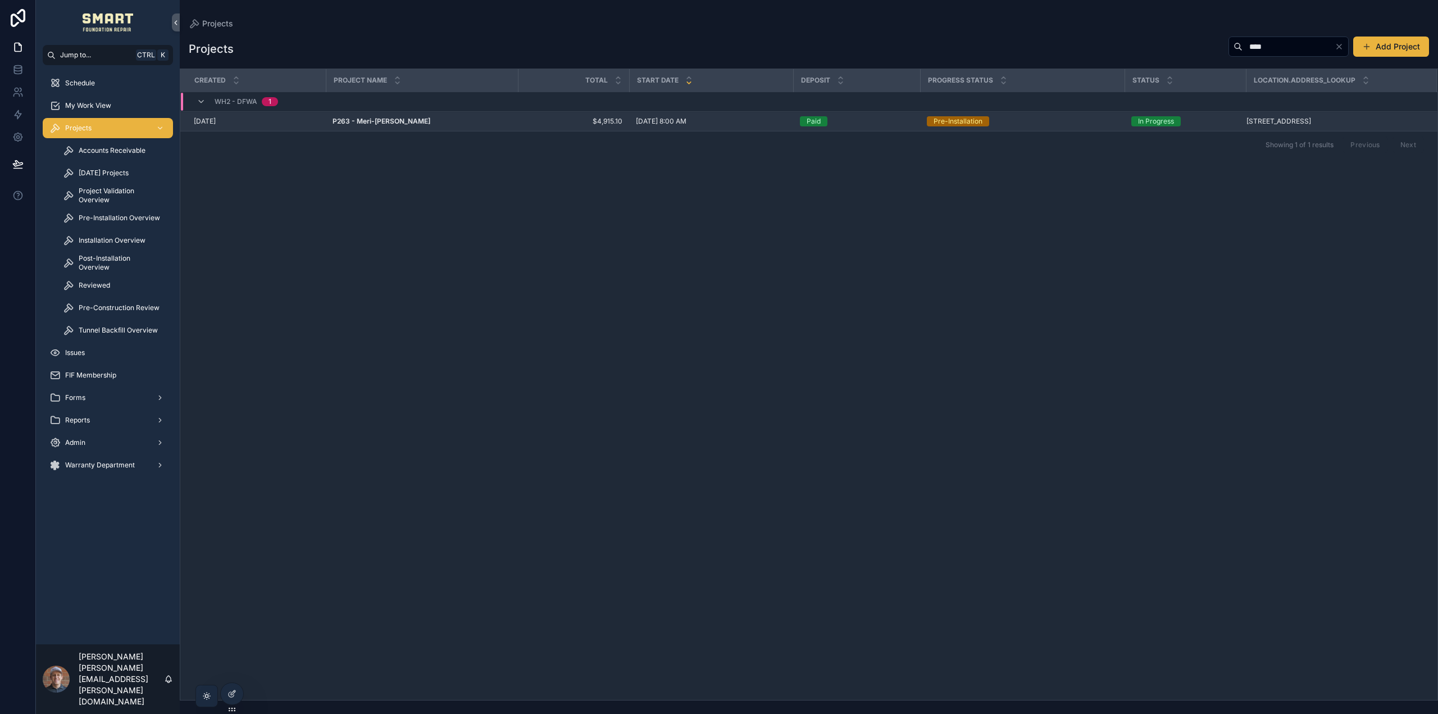
click at [408, 118] on strong "P263 - Meri-[PERSON_NAME]" at bounding box center [382, 121] width 98 height 8
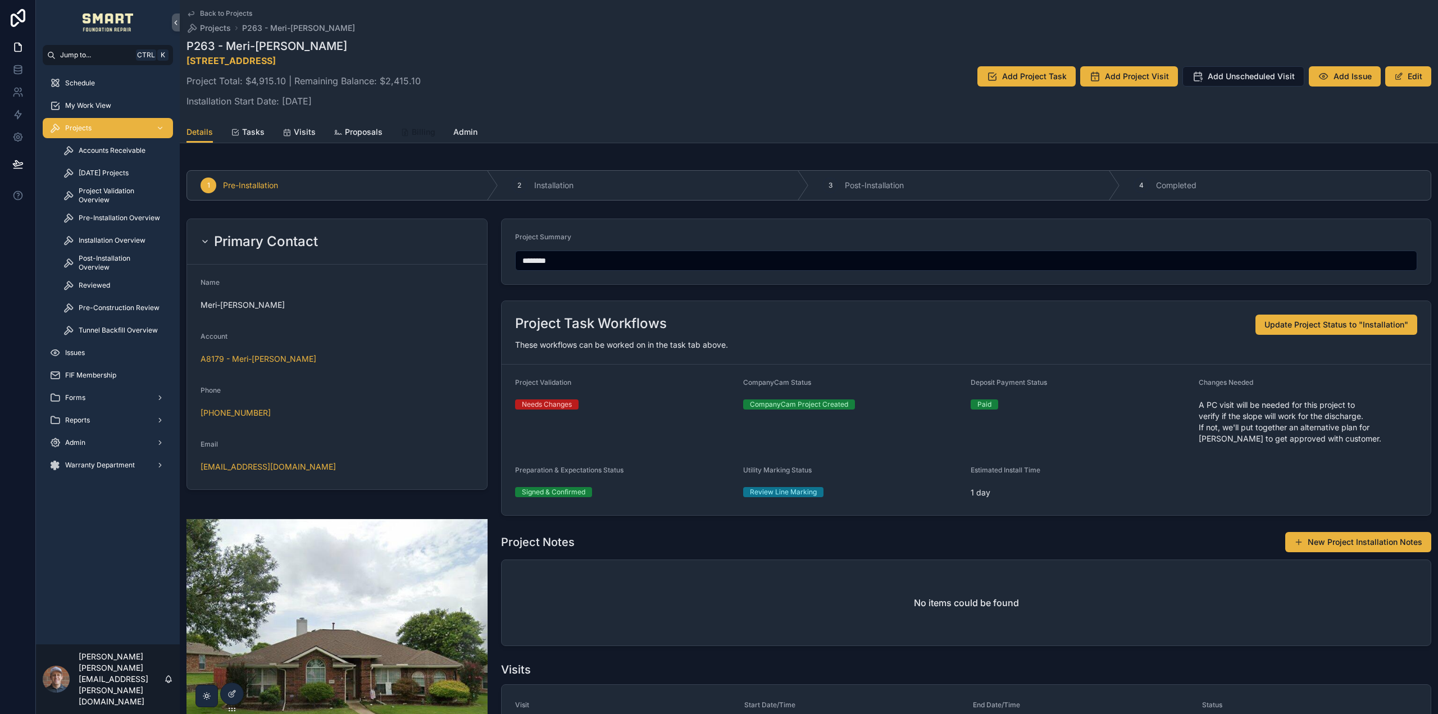
click at [418, 128] on span "Billing" at bounding box center [424, 131] width 24 height 11
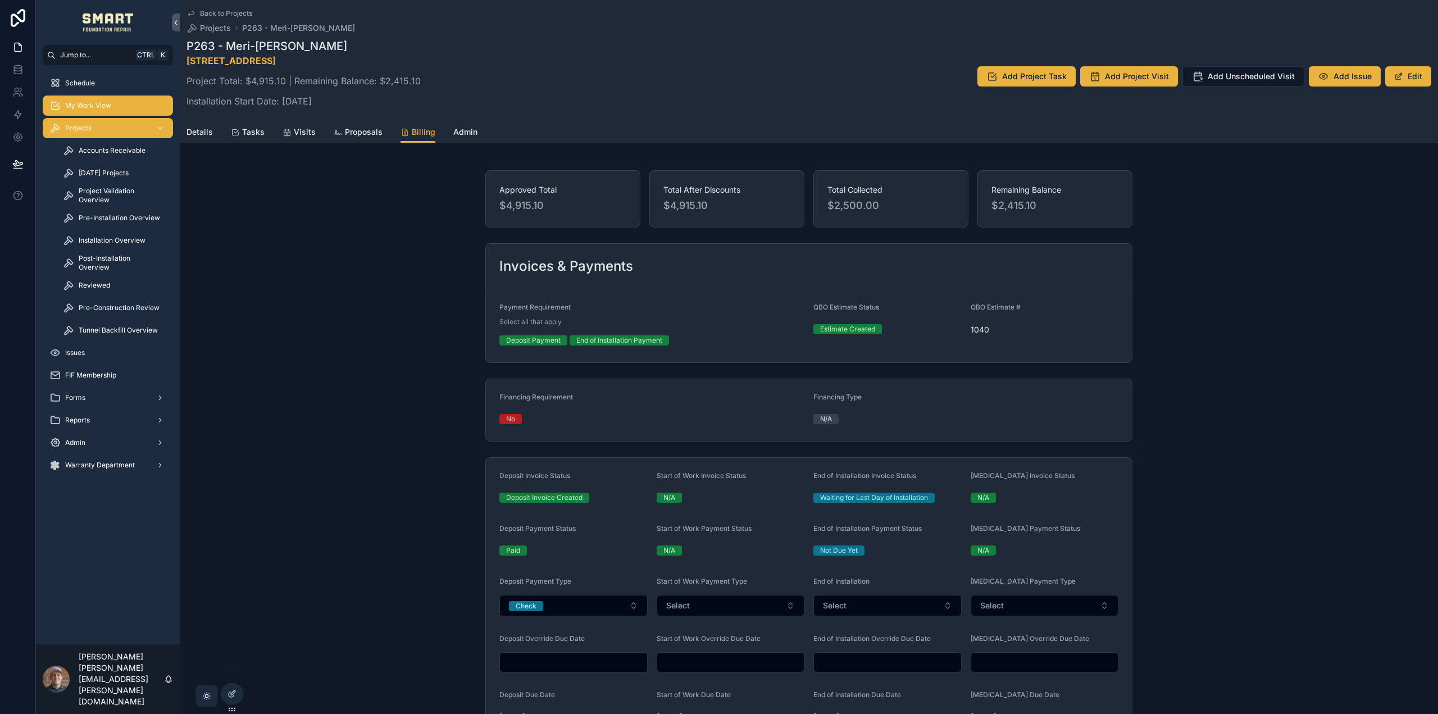
click at [99, 105] on span "My Work View" at bounding box center [88, 105] width 46 height 9
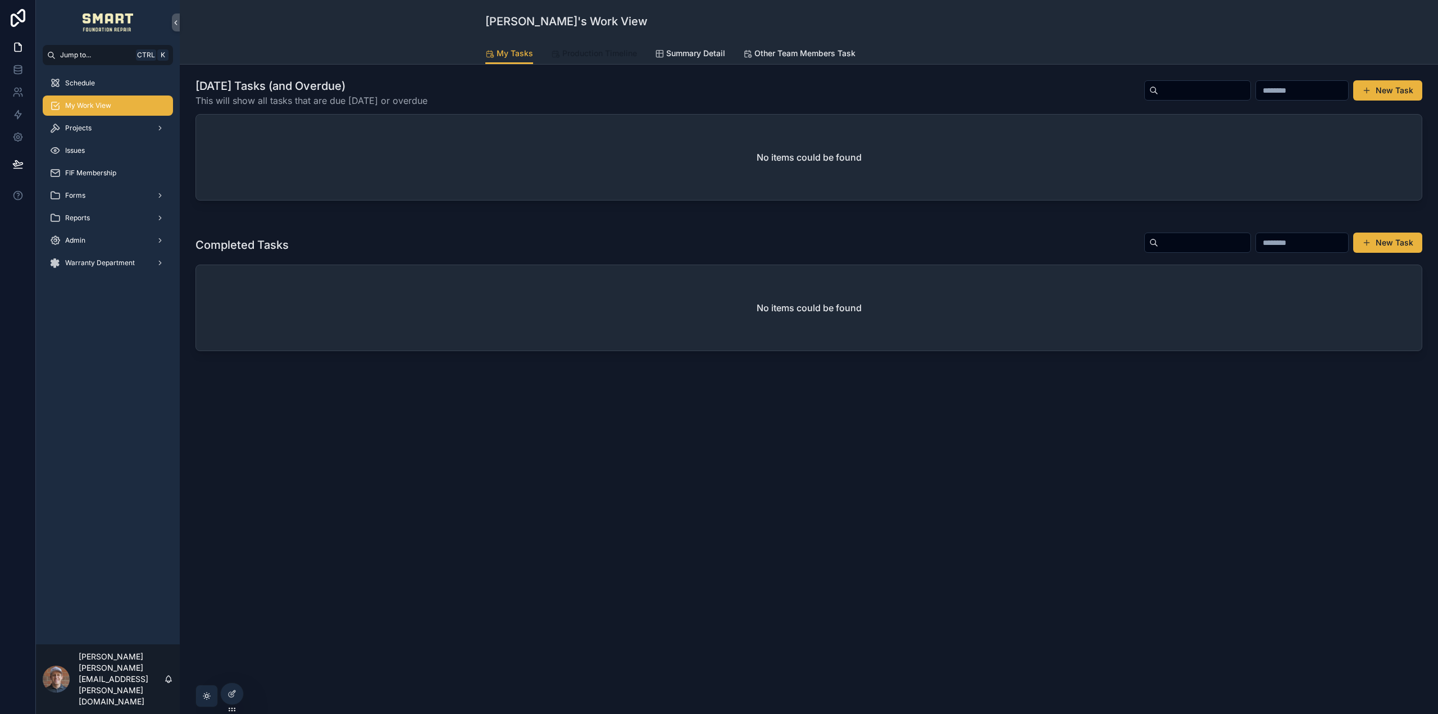
click at [586, 56] on span "Production Timeline" at bounding box center [599, 53] width 75 height 11
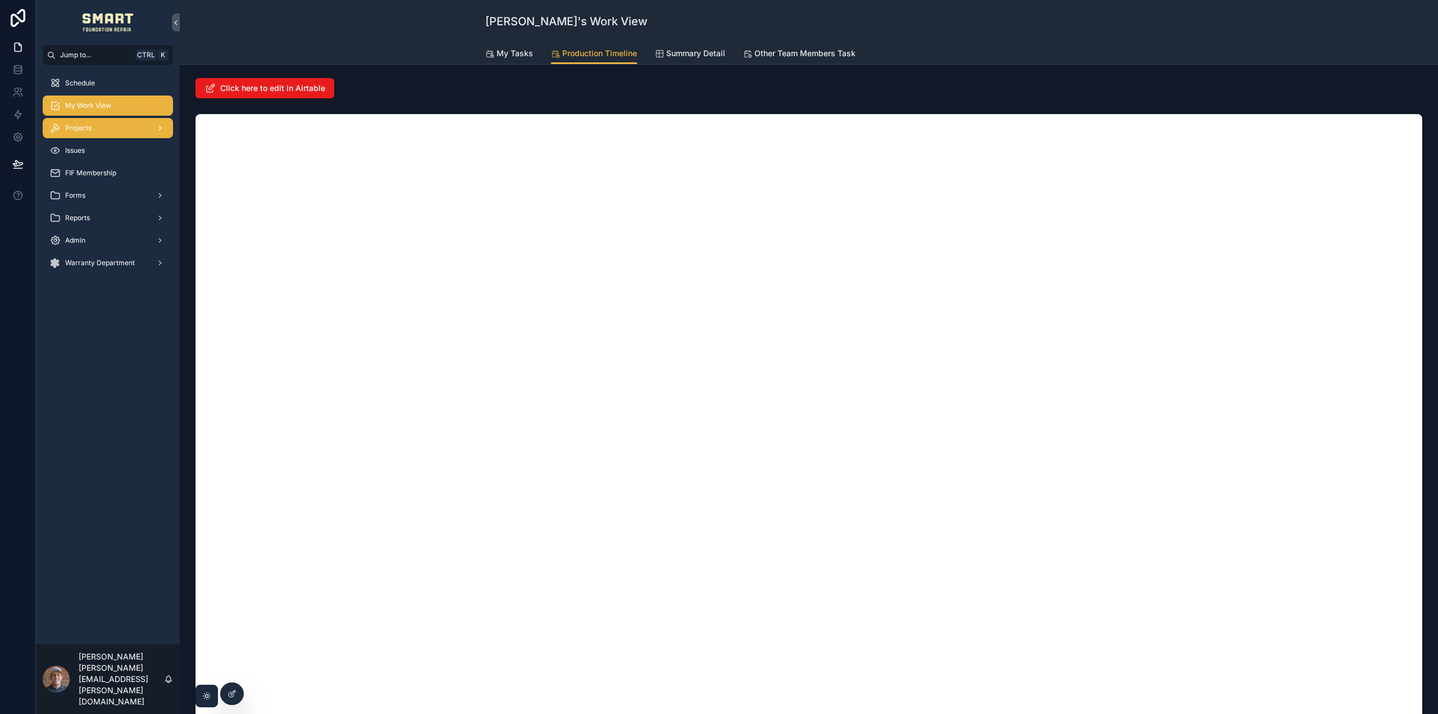
click at [99, 130] on div "Projects" at bounding box center [107, 128] width 117 height 18
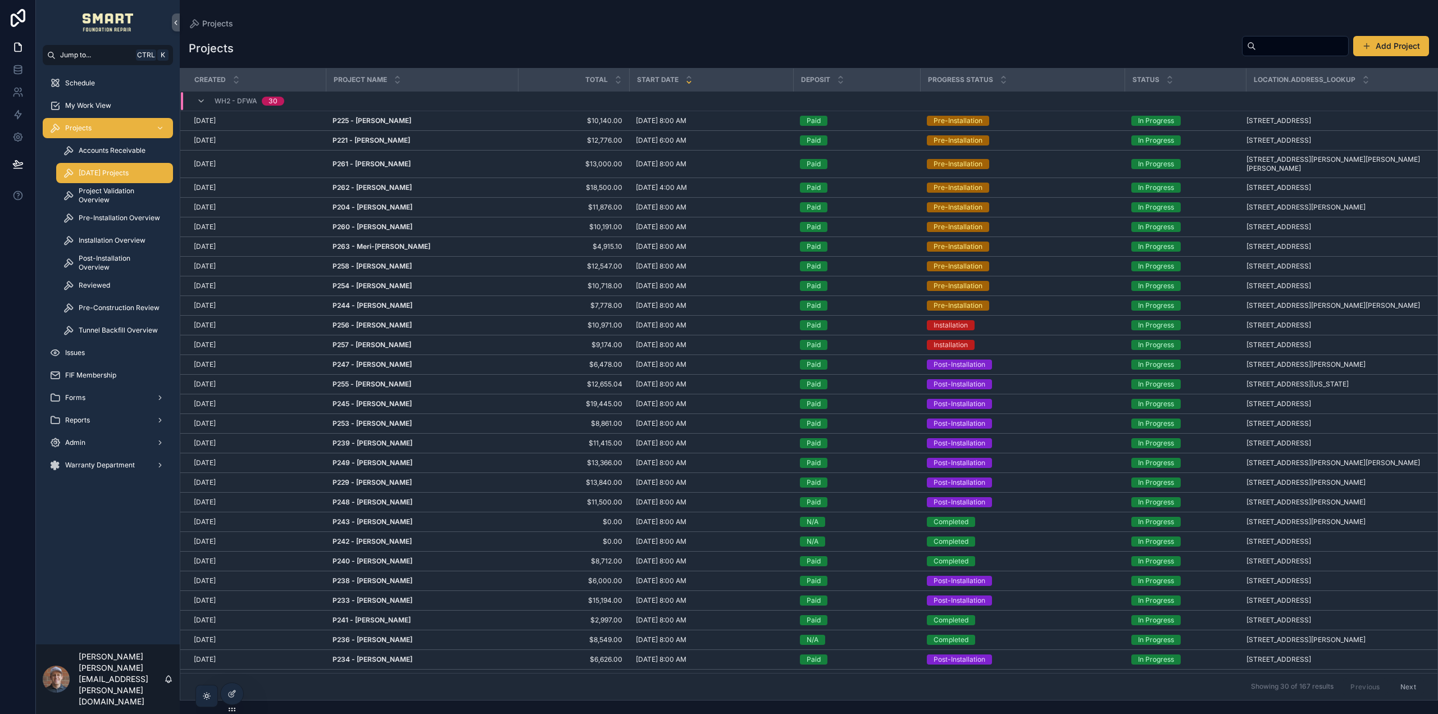
click at [116, 175] on span "[DATE] Projects" at bounding box center [104, 173] width 50 height 9
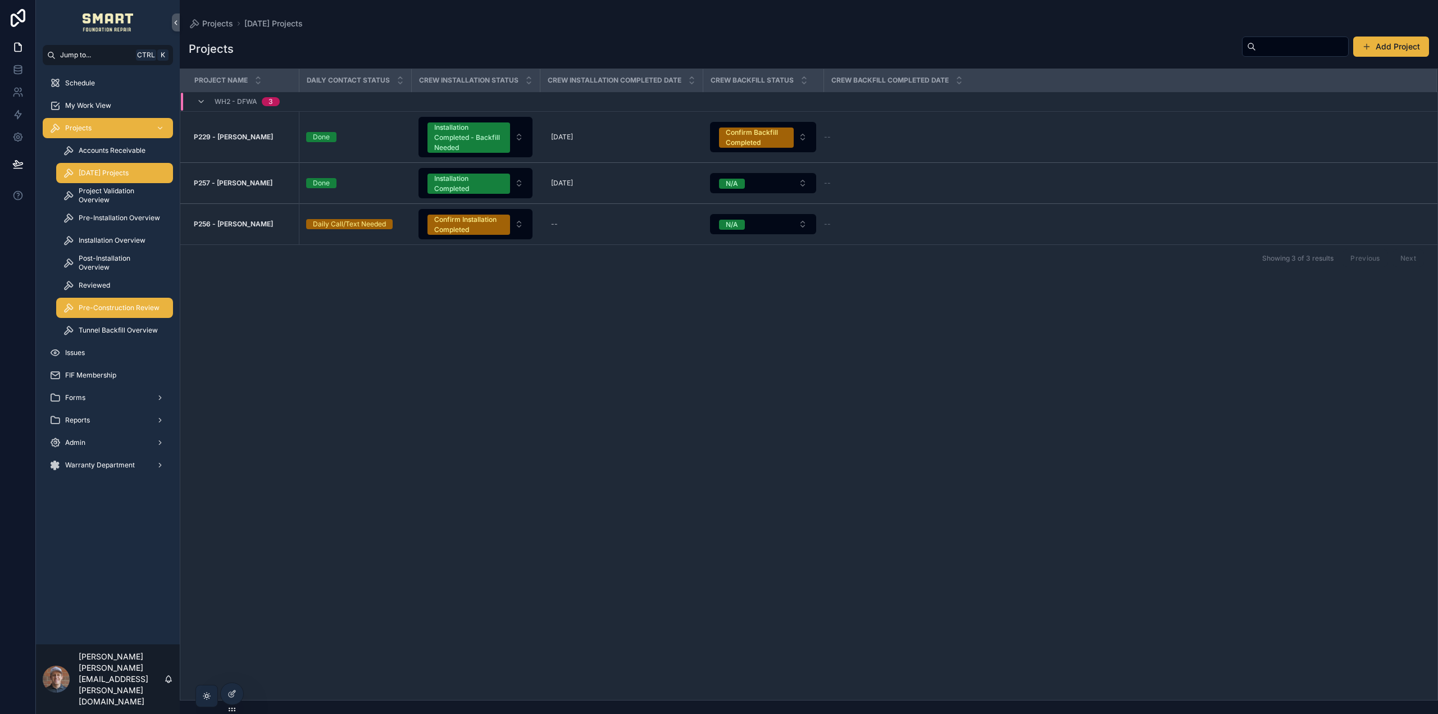
click at [106, 315] on div "Pre-Construction Review" at bounding box center [114, 308] width 103 height 18
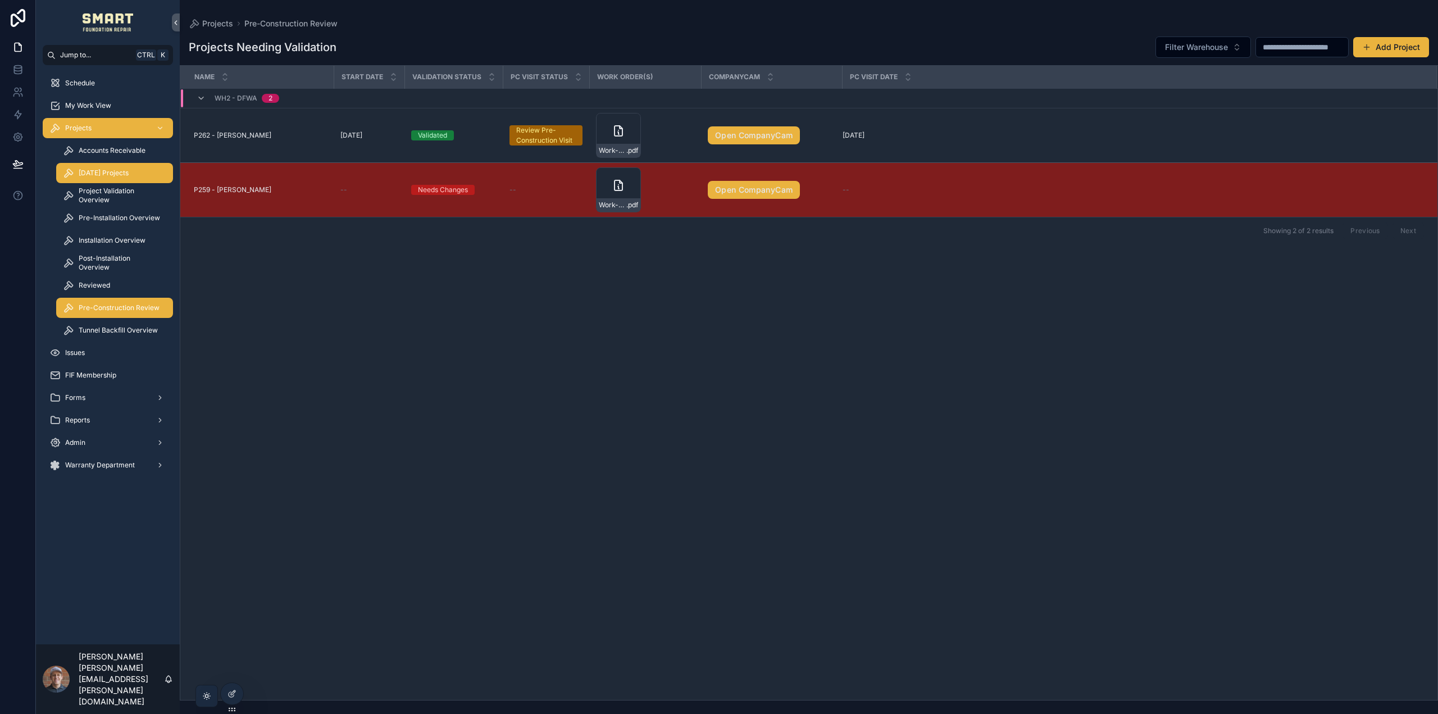
click at [87, 177] on div "[DATE] Projects" at bounding box center [114, 173] width 103 height 18
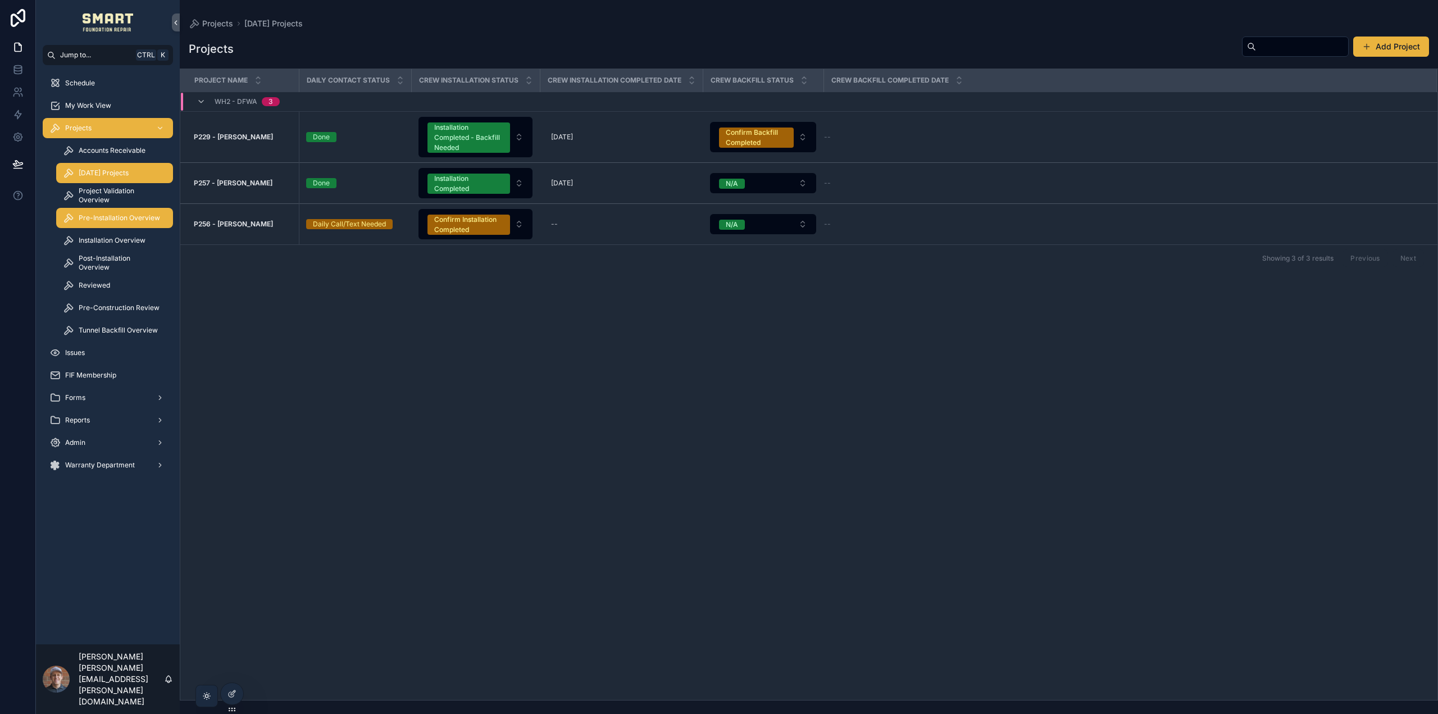
click at [119, 211] on div "Pre-Installation Overview" at bounding box center [114, 218] width 103 height 18
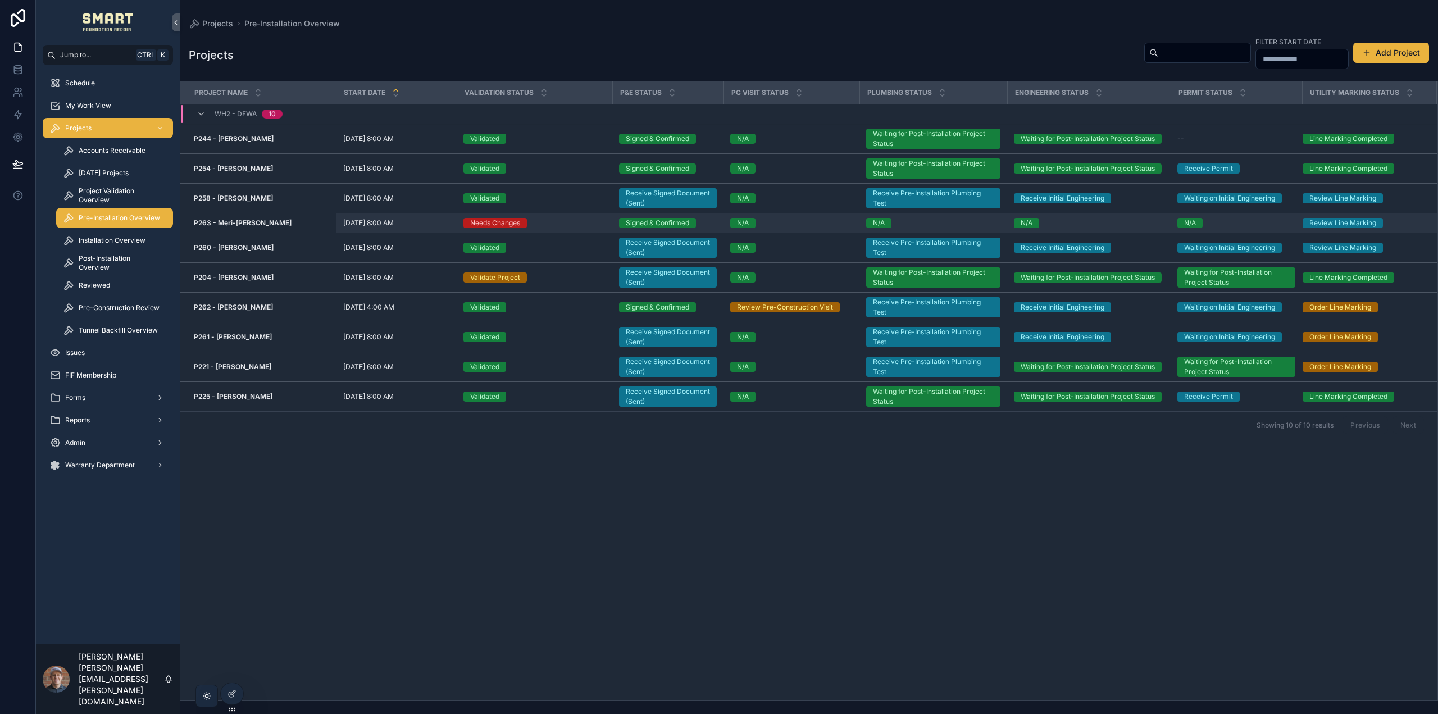
click at [265, 226] on strong "P263 - Meri-[PERSON_NAME]" at bounding box center [243, 222] width 98 height 8
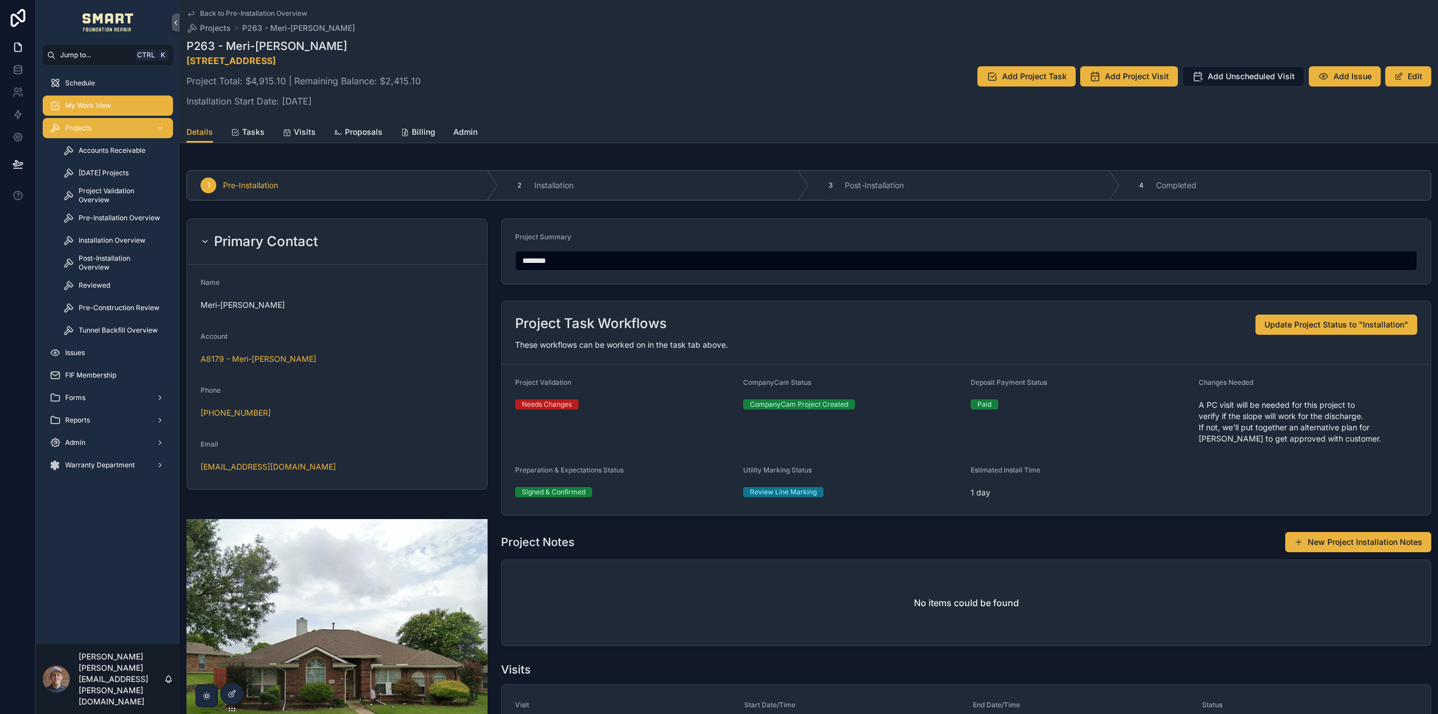
drag, startPoint x: 101, startPoint y: 109, endPoint x: 126, endPoint y: 114, distance: 25.8
click at [101, 109] on span "My Work View" at bounding box center [88, 105] width 46 height 9
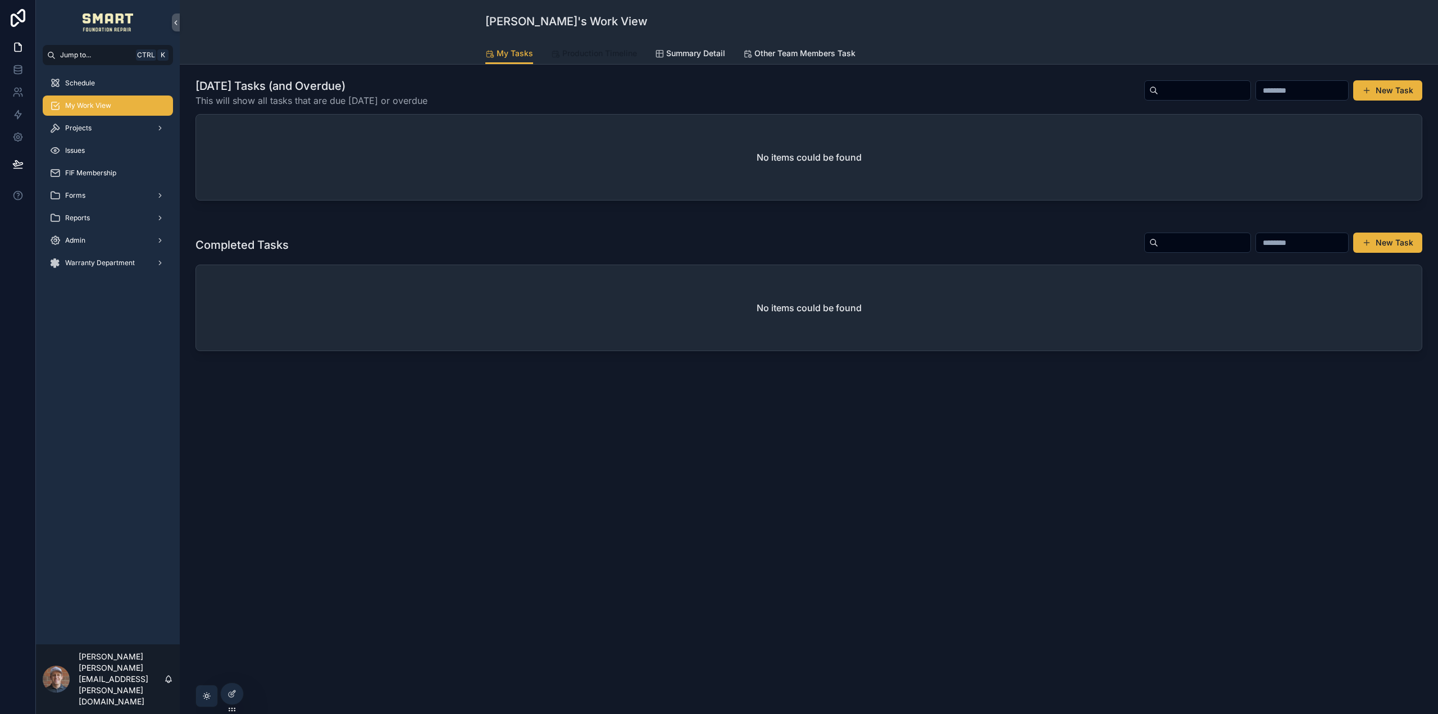
click at [608, 56] on span "Production Timeline" at bounding box center [599, 53] width 75 height 11
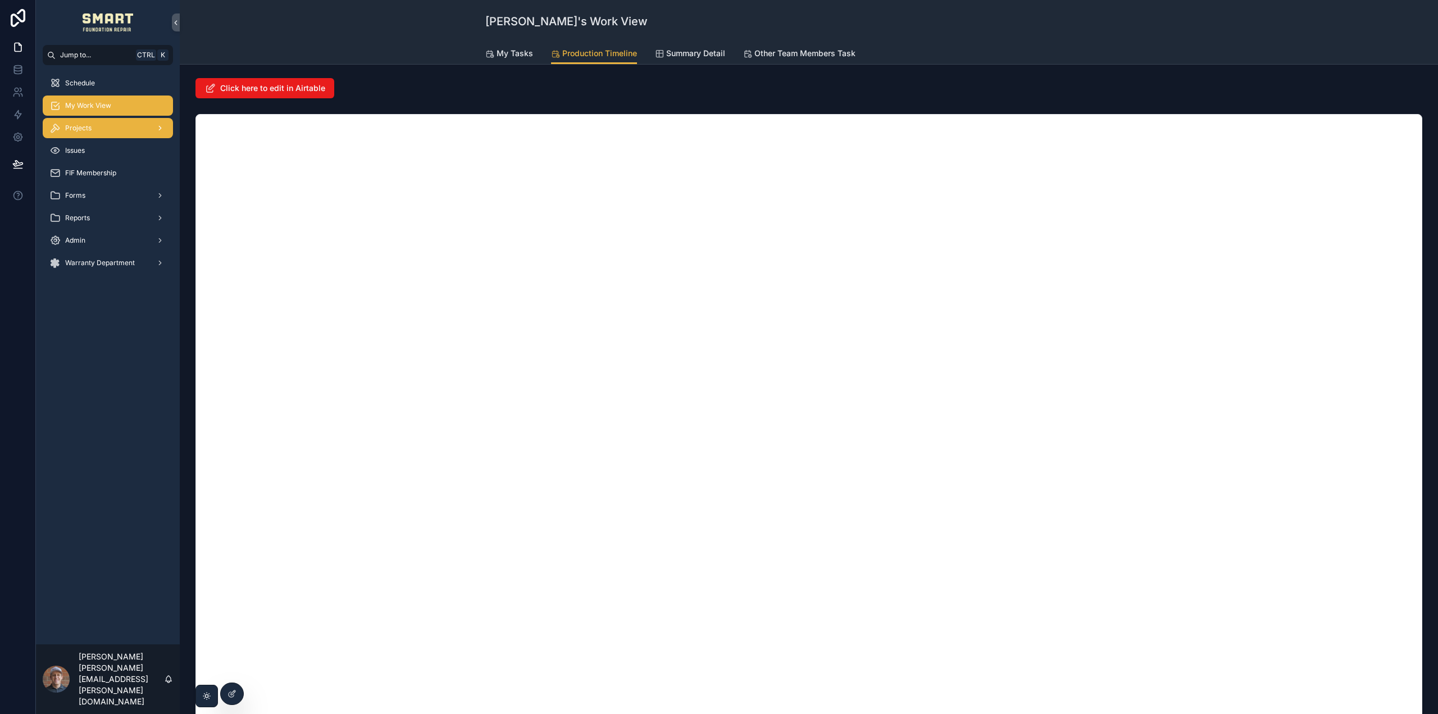
click at [102, 136] on div "Projects" at bounding box center [107, 128] width 117 height 18
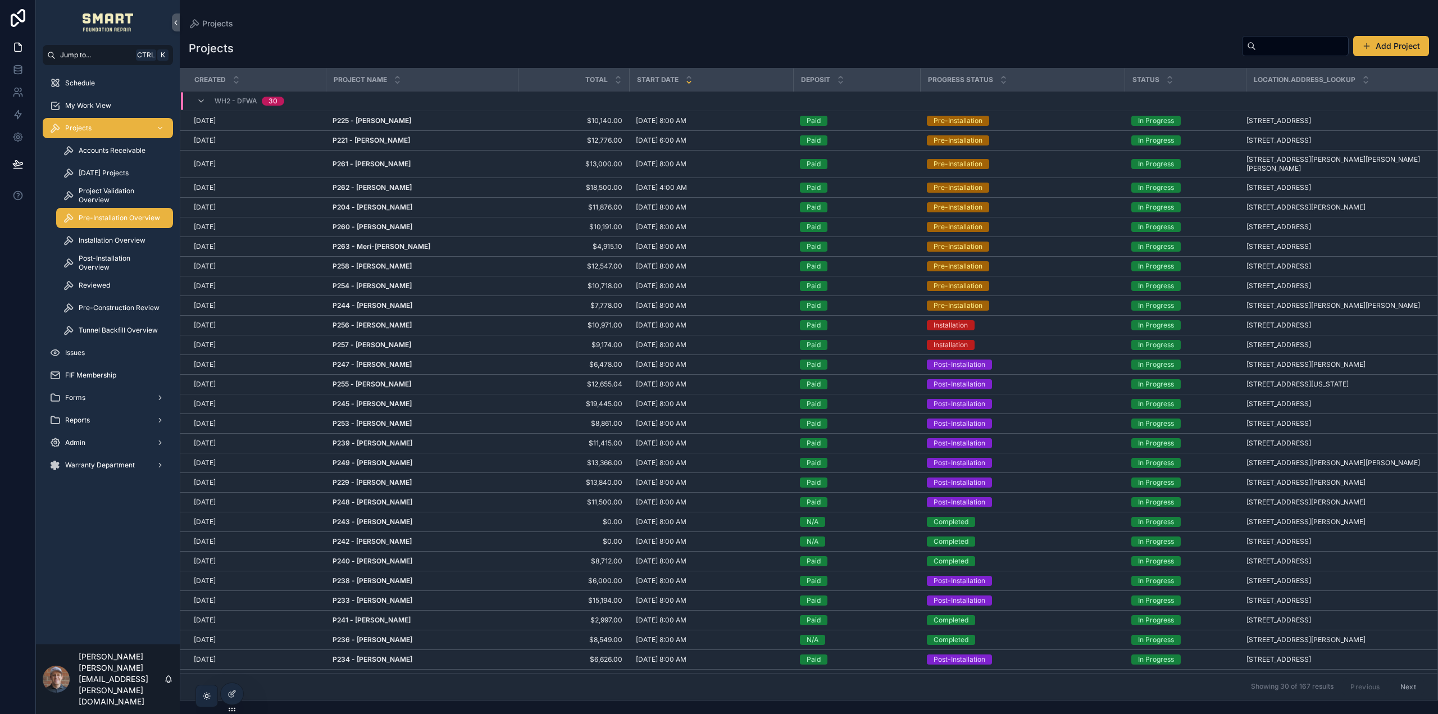
click at [120, 211] on div "Pre-Installation Overview" at bounding box center [114, 218] width 103 height 18
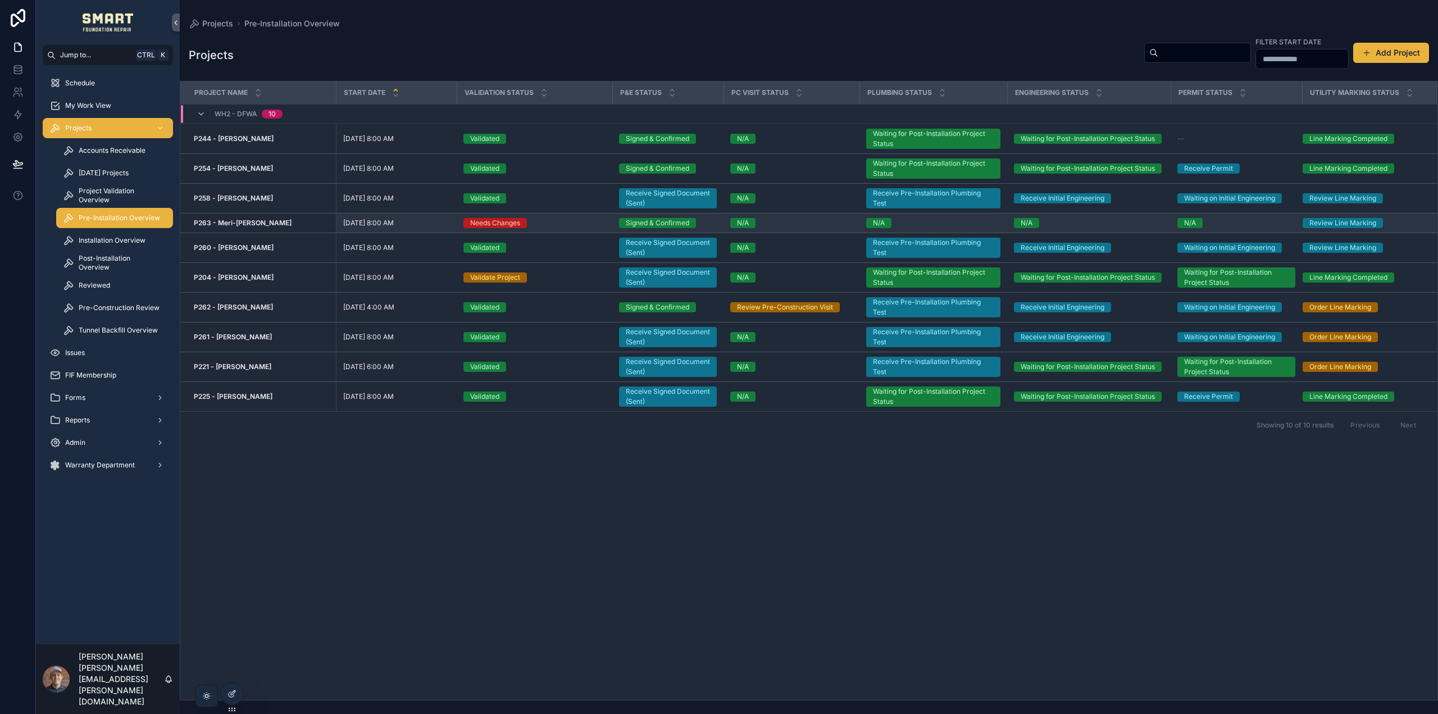
click at [248, 222] on strong "P263 - Meri-[PERSON_NAME]" at bounding box center [243, 222] width 98 height 8
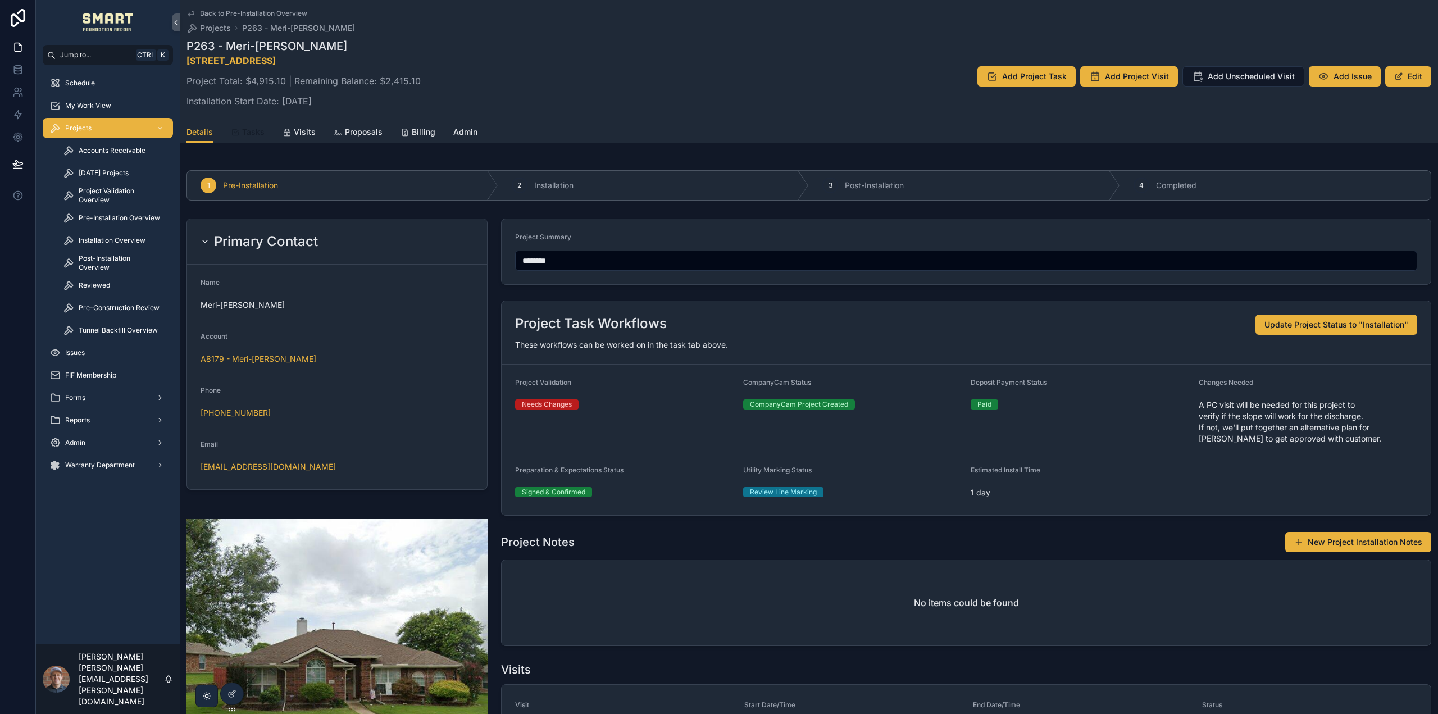
click at [232, 130] on icon "scrollable content" at bounding box center [235, 132] width 9 height 9
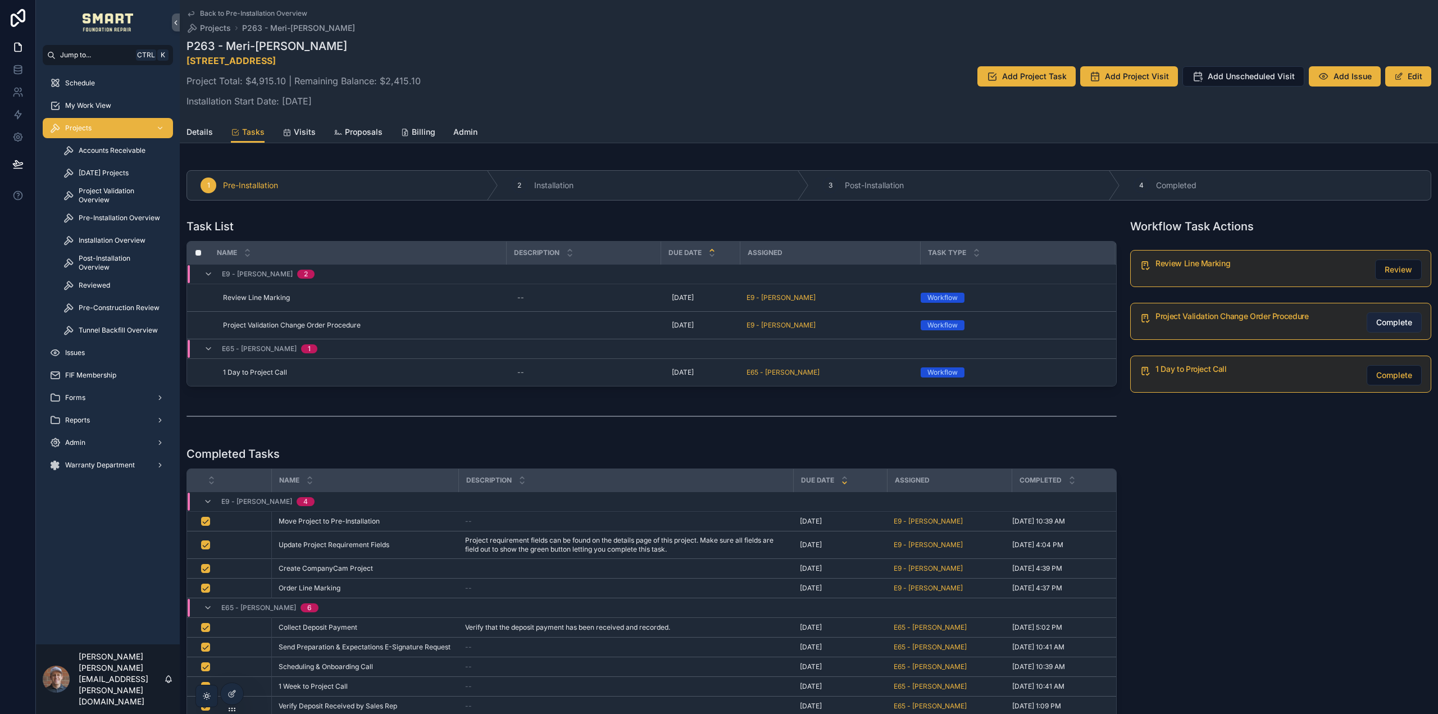
click at [1379, 325] on span "Complete" at bounding box center [1394, 322] width 36 height 11
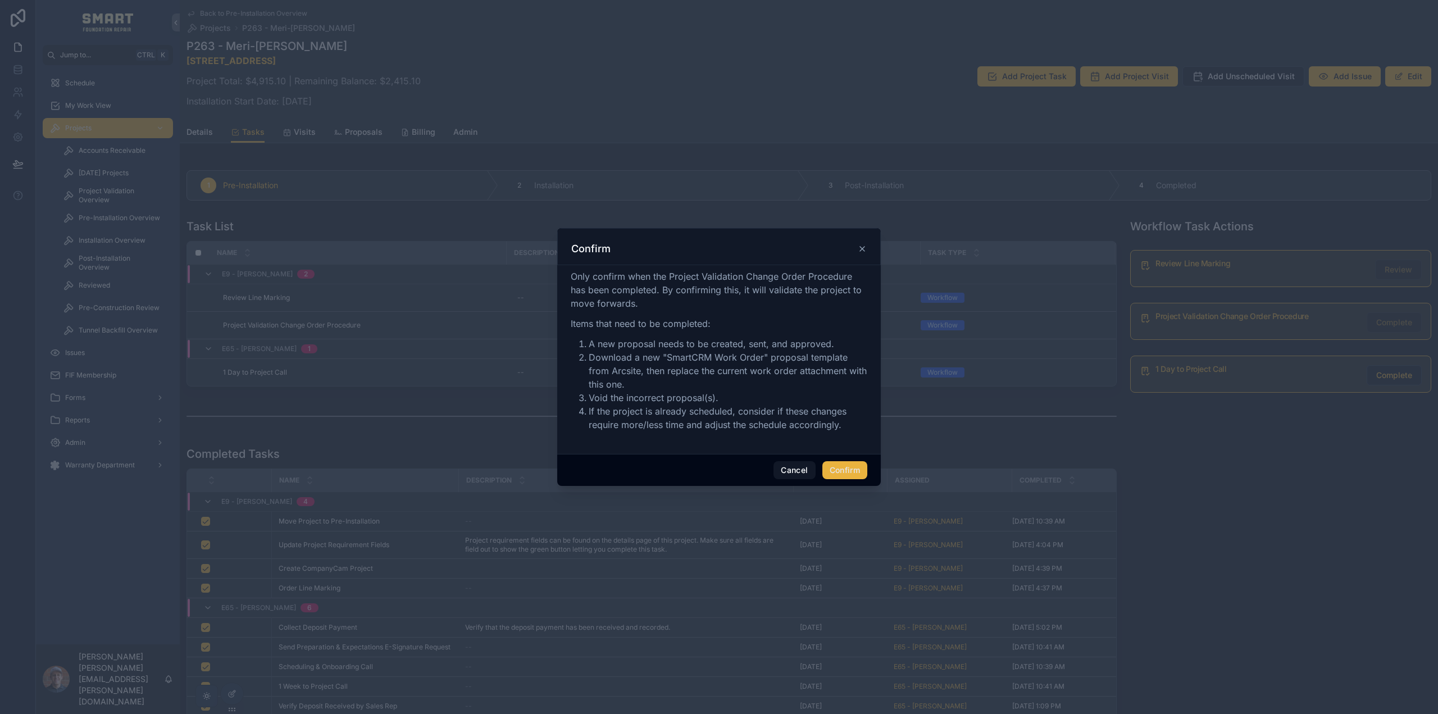
click at [854, 468] on button "Confirm" at bounding box center [844, 470] width 45 height 18
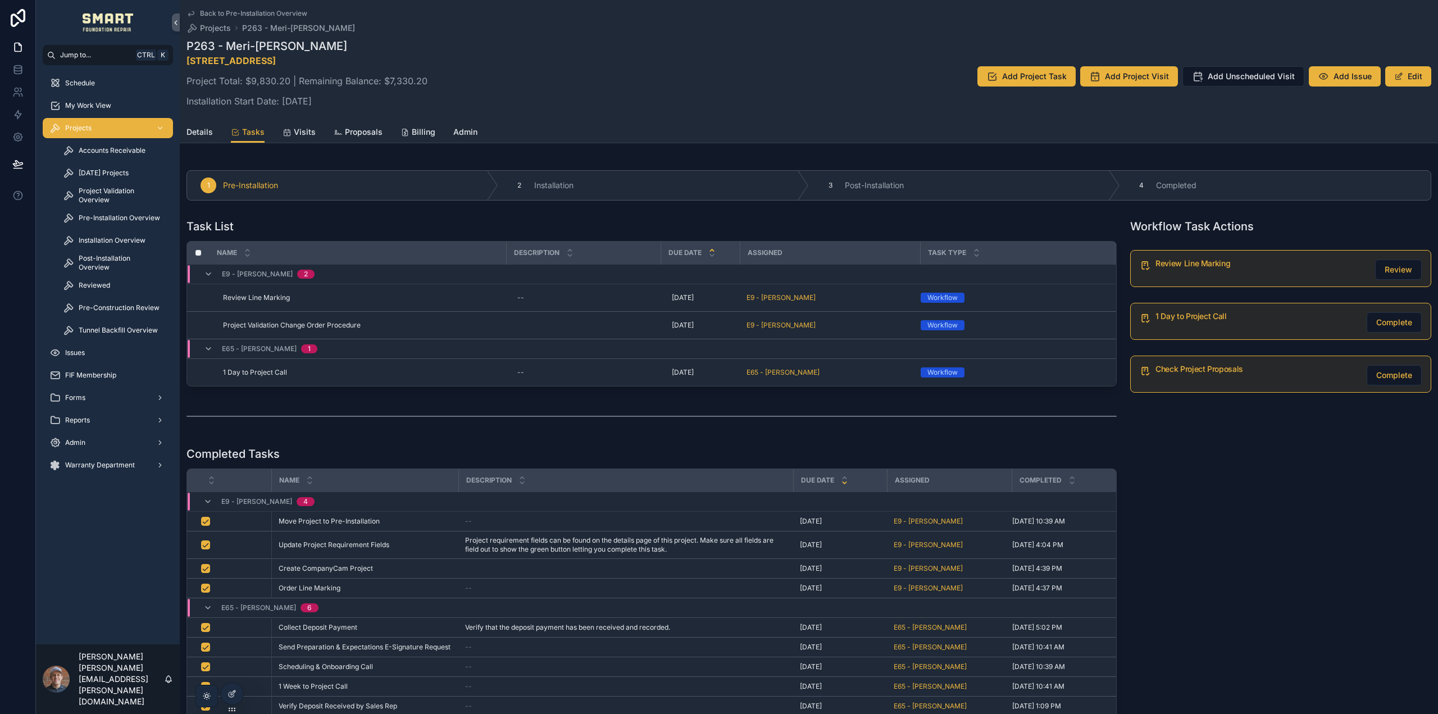
drag, startPoint x: 99, startPoint y: 126, endPoint x: 157, endPoint y: 117, distance: 58.5
click at [99, 126] on div "Projects" at bounding box center [107, 128] width 117 height 18
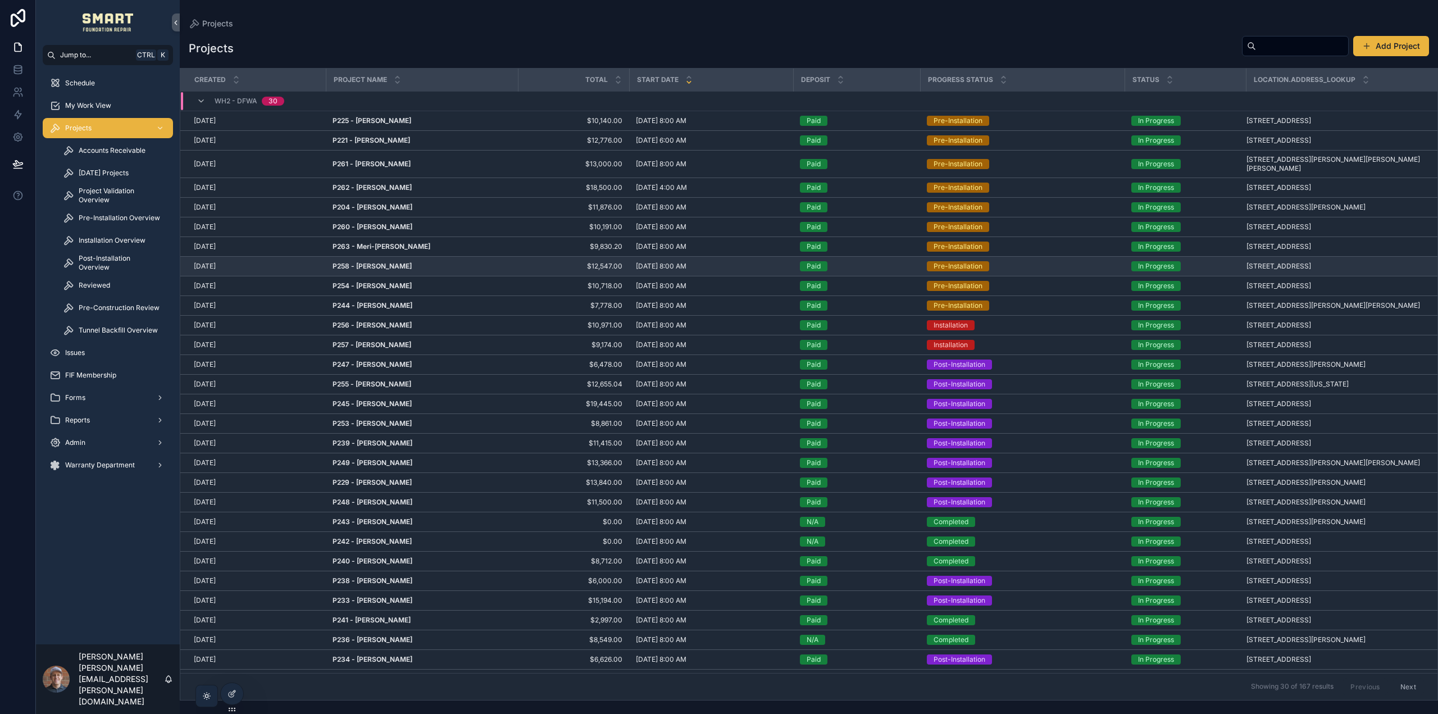
click at [377, 262] on strong "P258 - [PERSON_NAME]" at bounding box center [372, 266] width 79 height 8
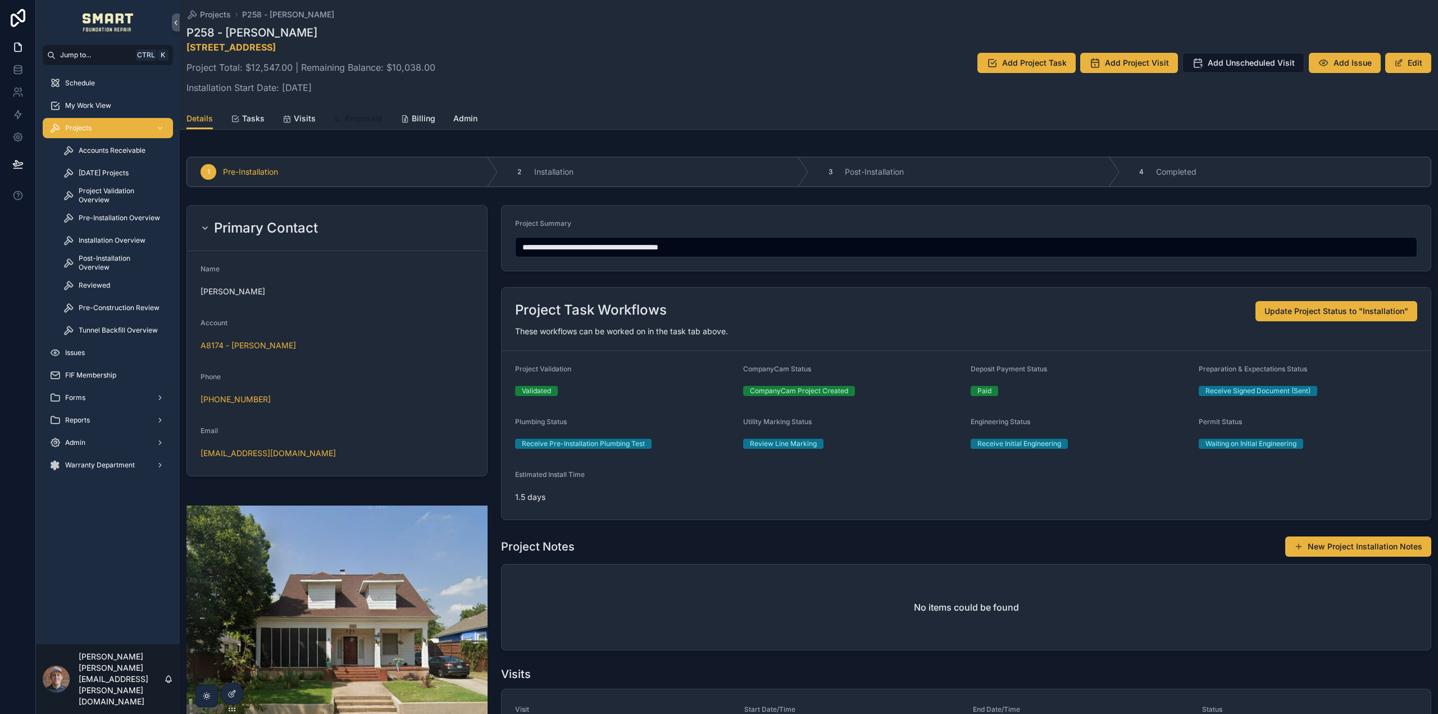
click at [348, 120] on span "Proposals" at bounding box center [364, 118] width 38 height 11
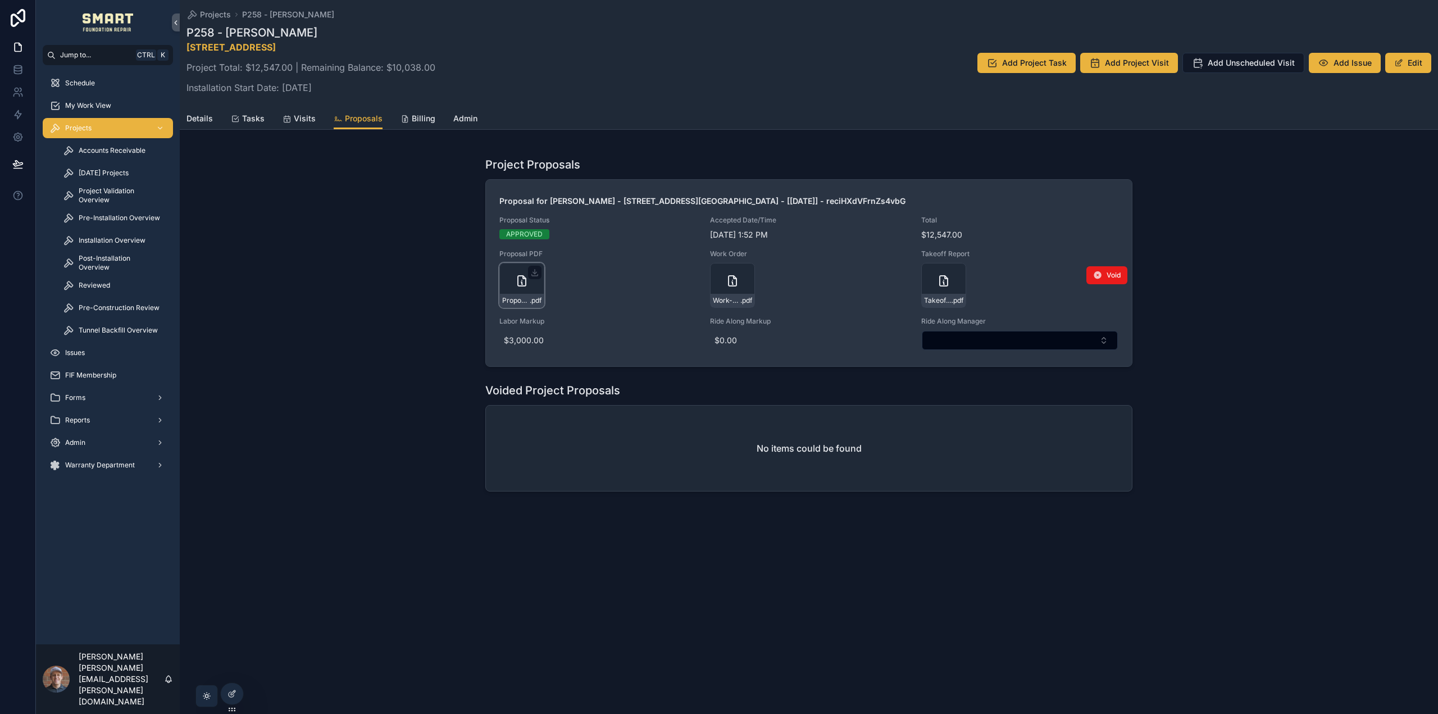
click at [512, 276] on div "Proposal-for-[PERSON_NAME][GEOGRAPHIC_DATA]---[STREET_ADDRESS]-WORTH---[[DATE]]…" at bounding box center [521, 285] width 45 height 45
click at [514, 282] on div "Proposal-for-[PERSON_NAME][GEOGRAPHIC_DATA]---[STREET_ADDRESS]-WORTH---[[DATE]]…" at bounding box center [521, 285] width 45 height 45
